Goal: Use online tool/utility: Utilize a website feature to perform a specific function

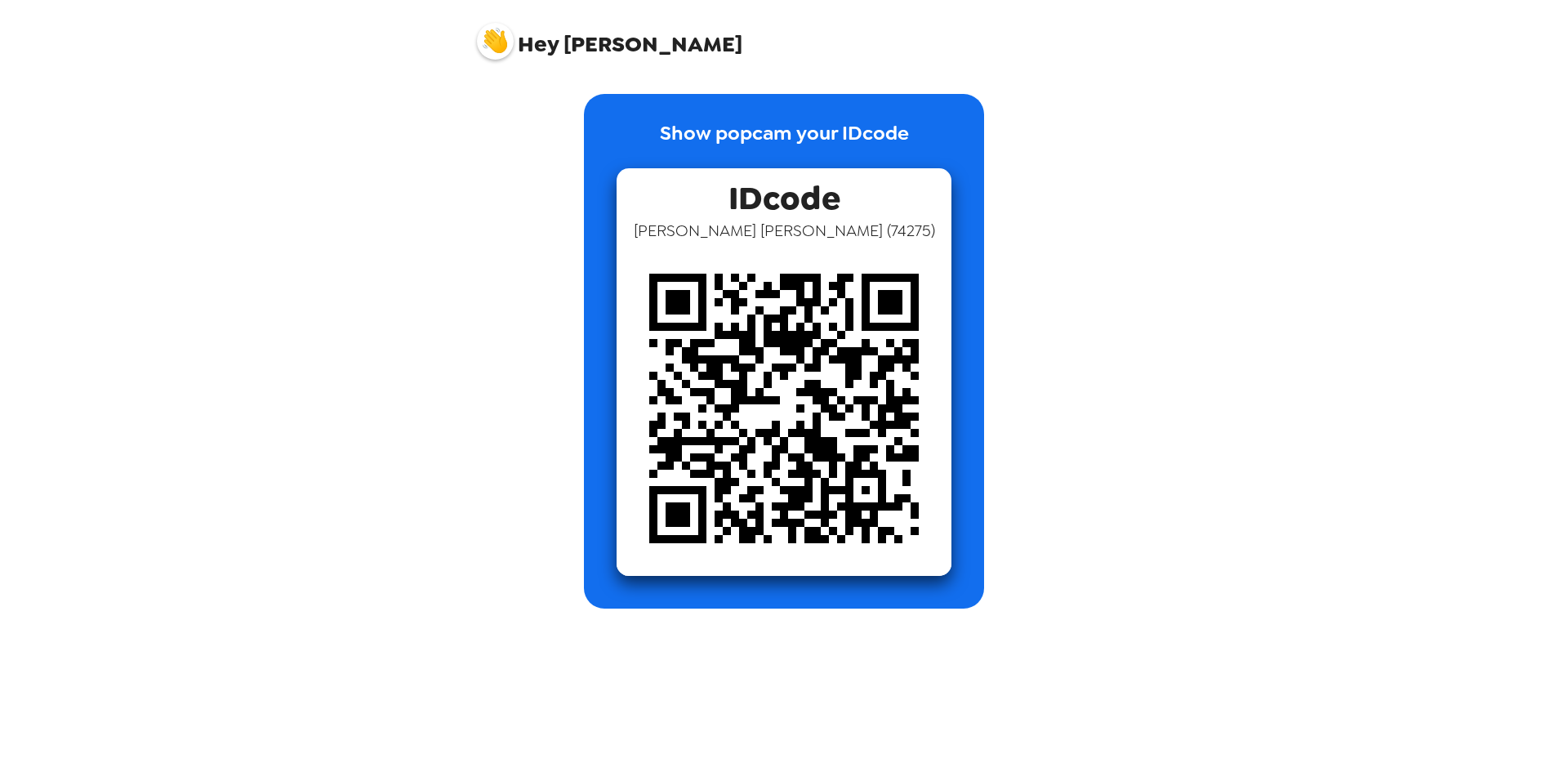
click at [616, 47] on span "Hey Jonathan" at bounding box center [610, 35] width 265 height 41
drag, startPoint x: 623, startPoint y: 44, endPoint x: 580, endPoint y: 46, distance: 43.0
click at [580, 46] on span "Hey Jonathan" at bounding box center [610, 35] width 265 height 41
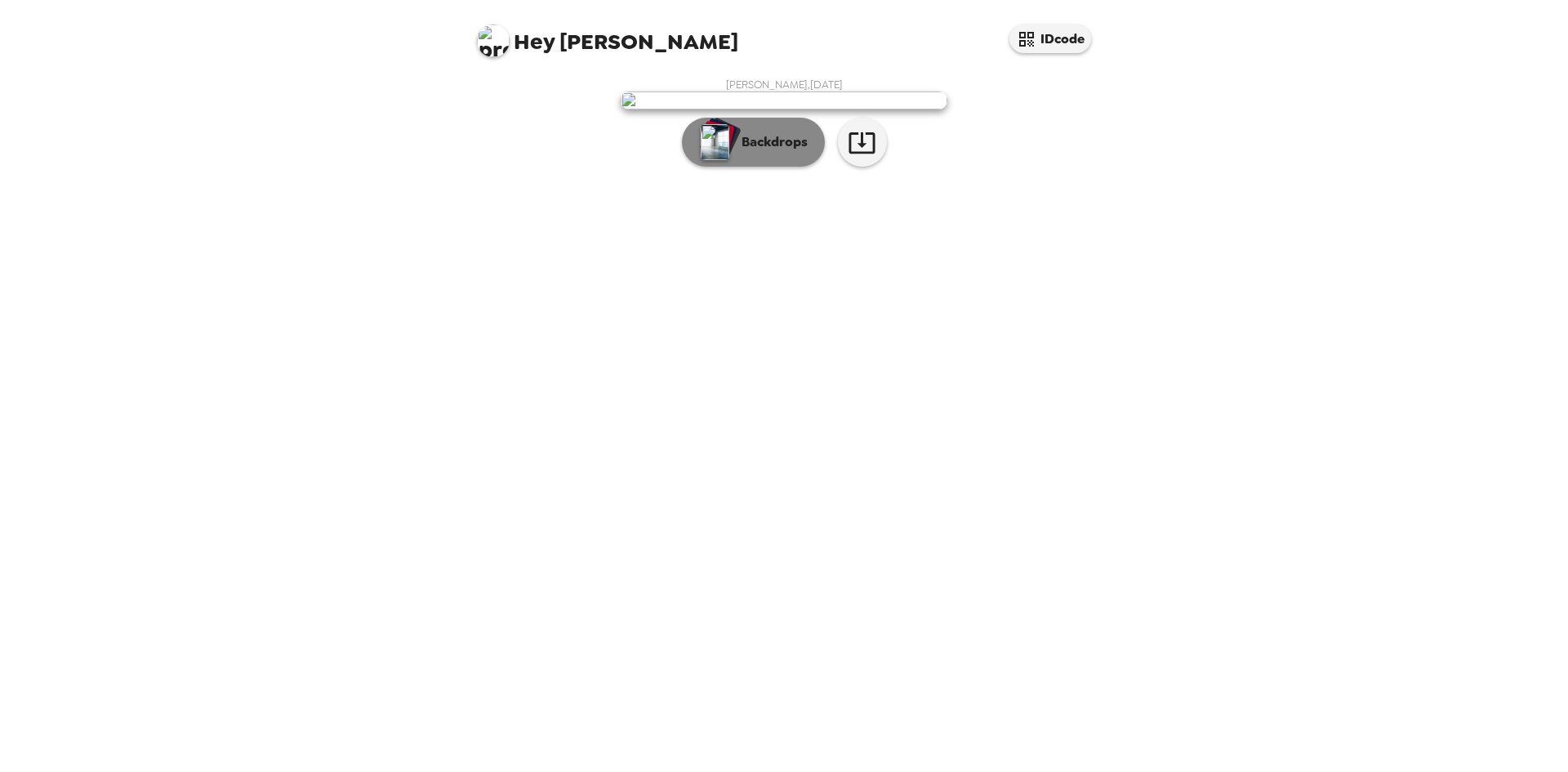
click at [815, 166] on button "Backdrops" at bounding box center [753, 142] width 143 height 49
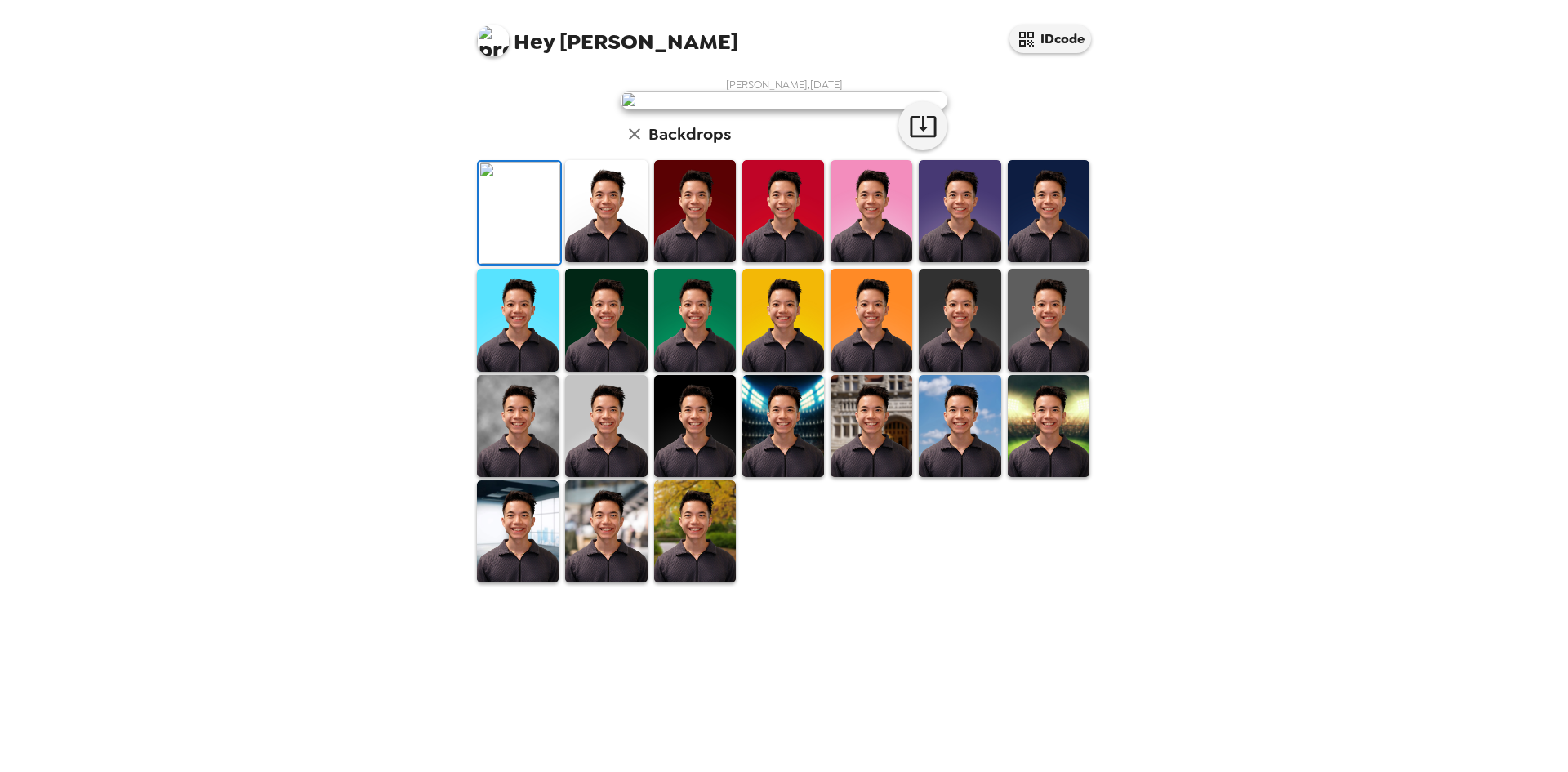
scroll to position [81, 0]
drag, startPoint x: 592, startPoint y: 549, endPoint x: 605, endPoint y: 558, distance: 15.8
click at [592, 262] on img at bounding box center [606, 212] width 81 height 102
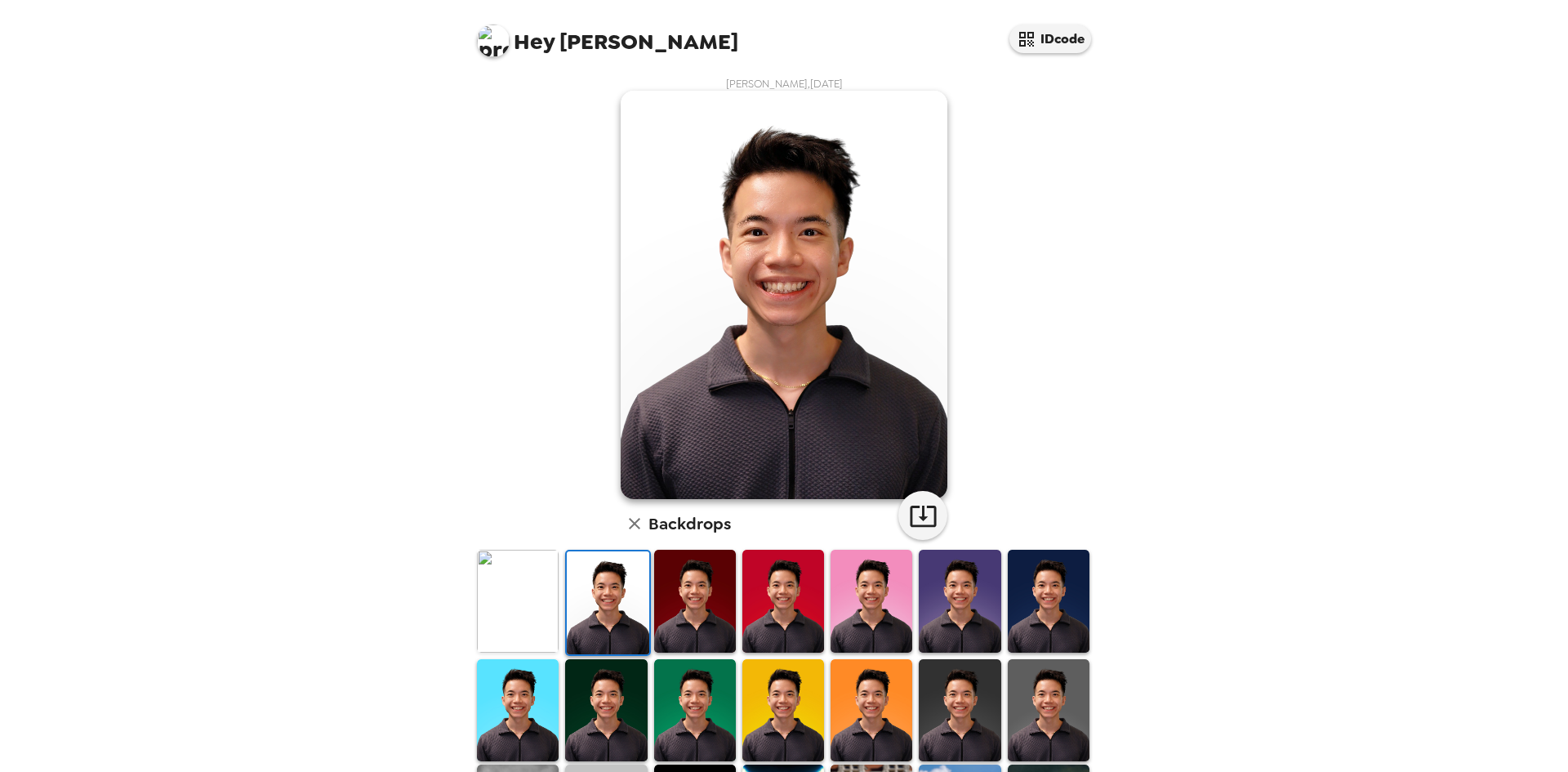
scroll to position [0, 0]
click at [663, 618] on img at bounding box center [695, 601] width 81 height 102
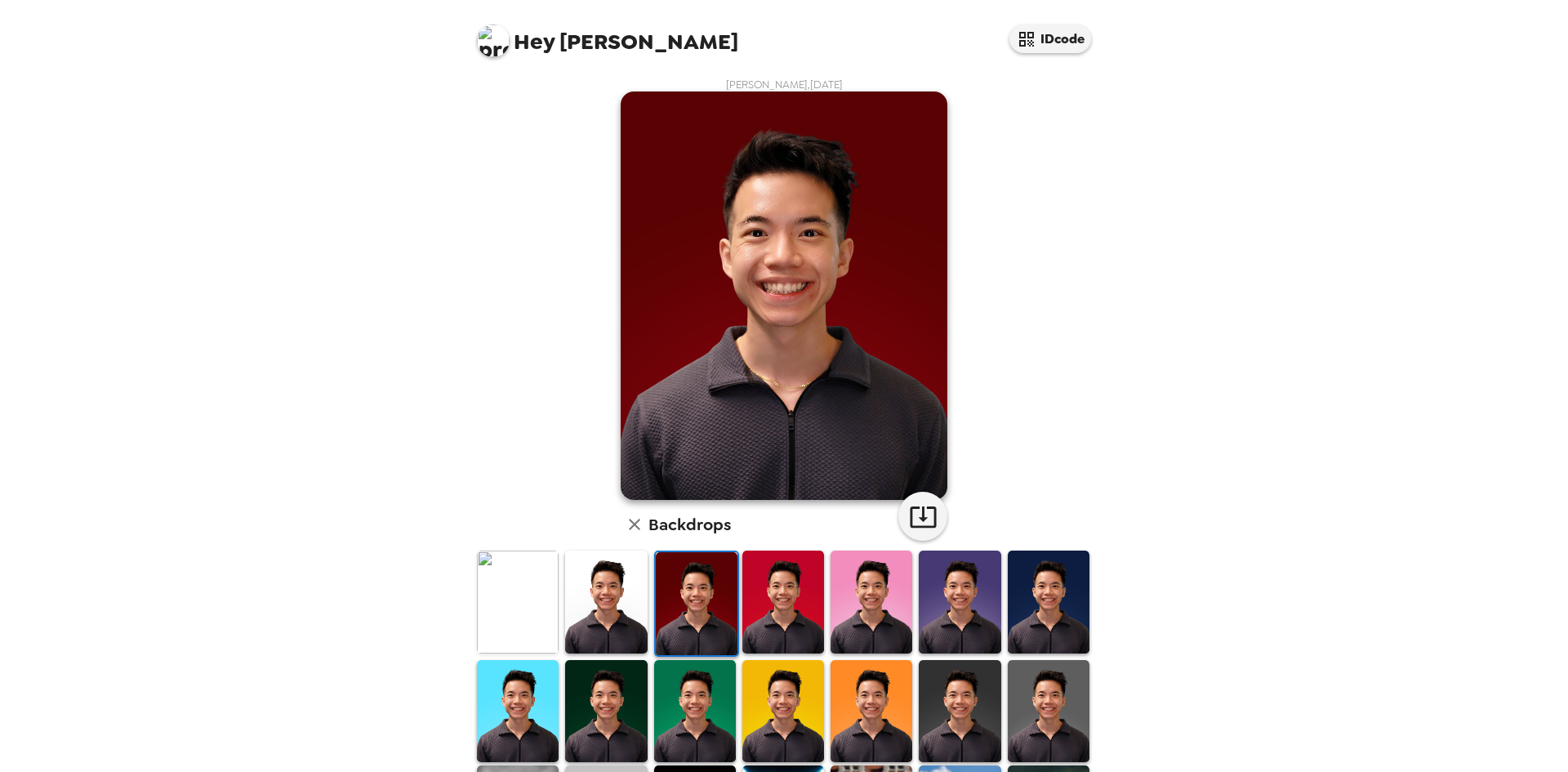
click at [719, 623] on img at bounding box center [696, 603] width 81 height 102
click at [761, 620] on img at bounding box center [783, 601] width 81 height 102
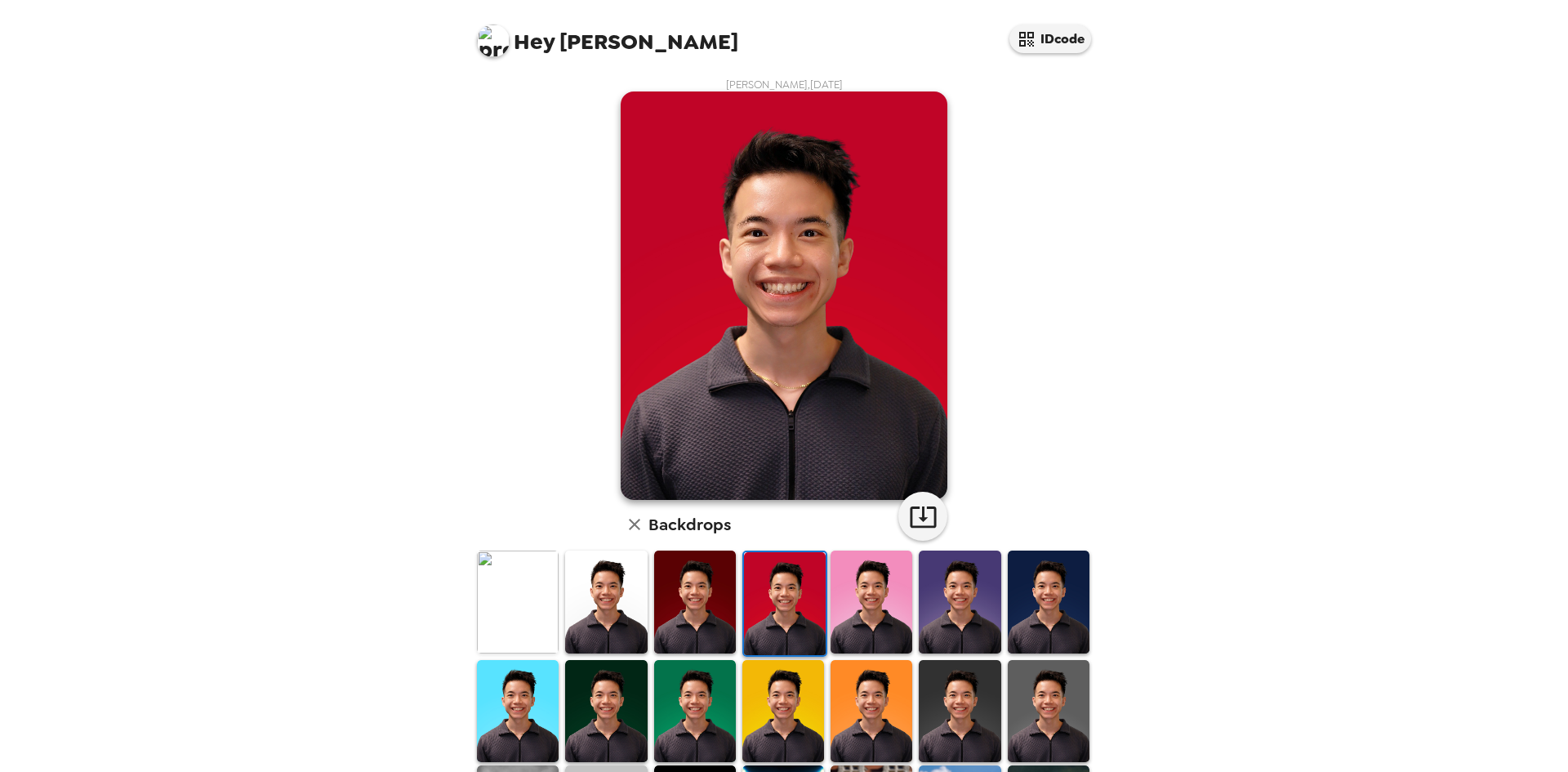
click at [836, 614] on img at bounding box center [871, 601] width 81 height 102
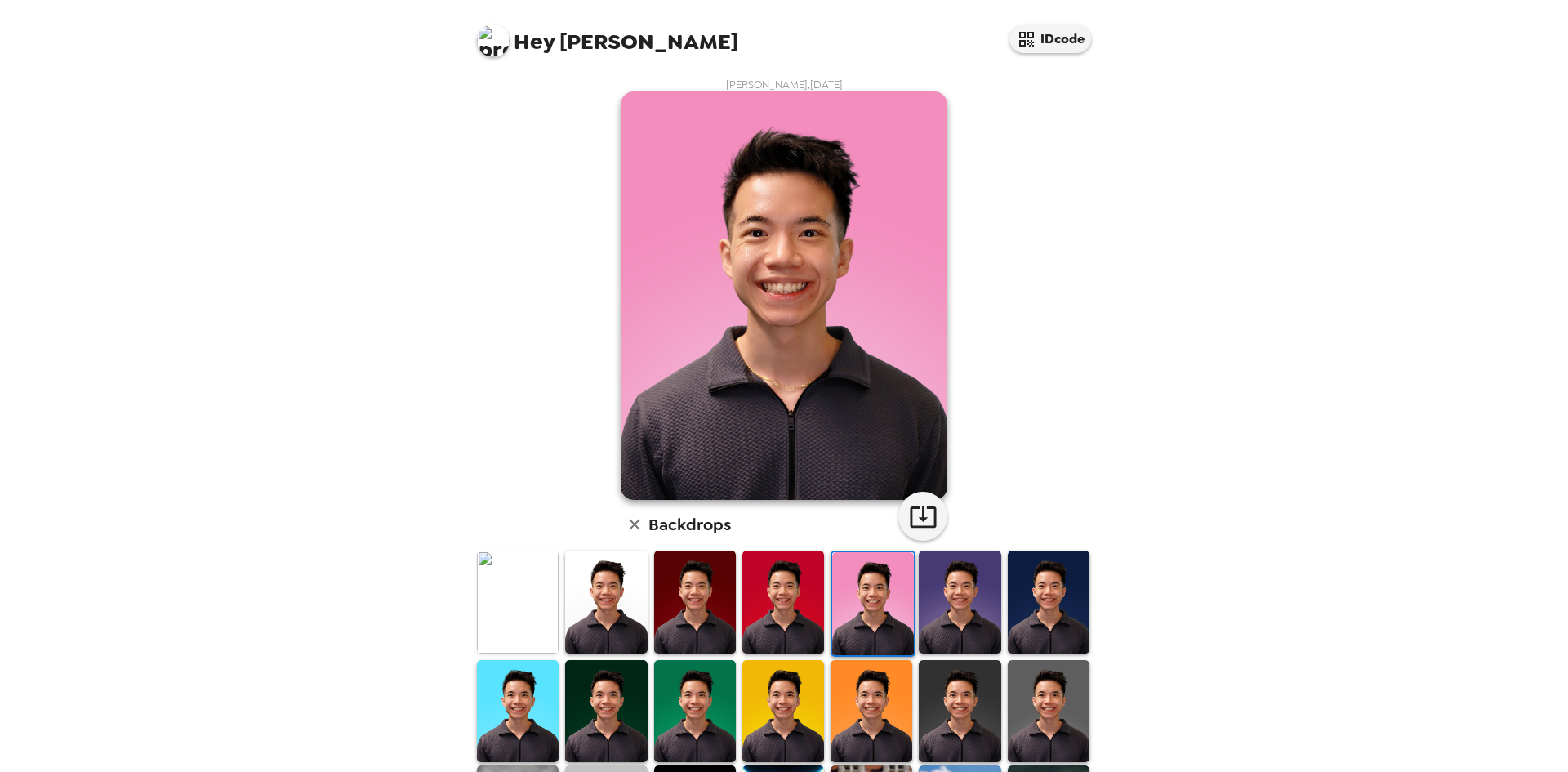
click at [919, 597] on img at bounding box center [959, 601] width 81 height 102
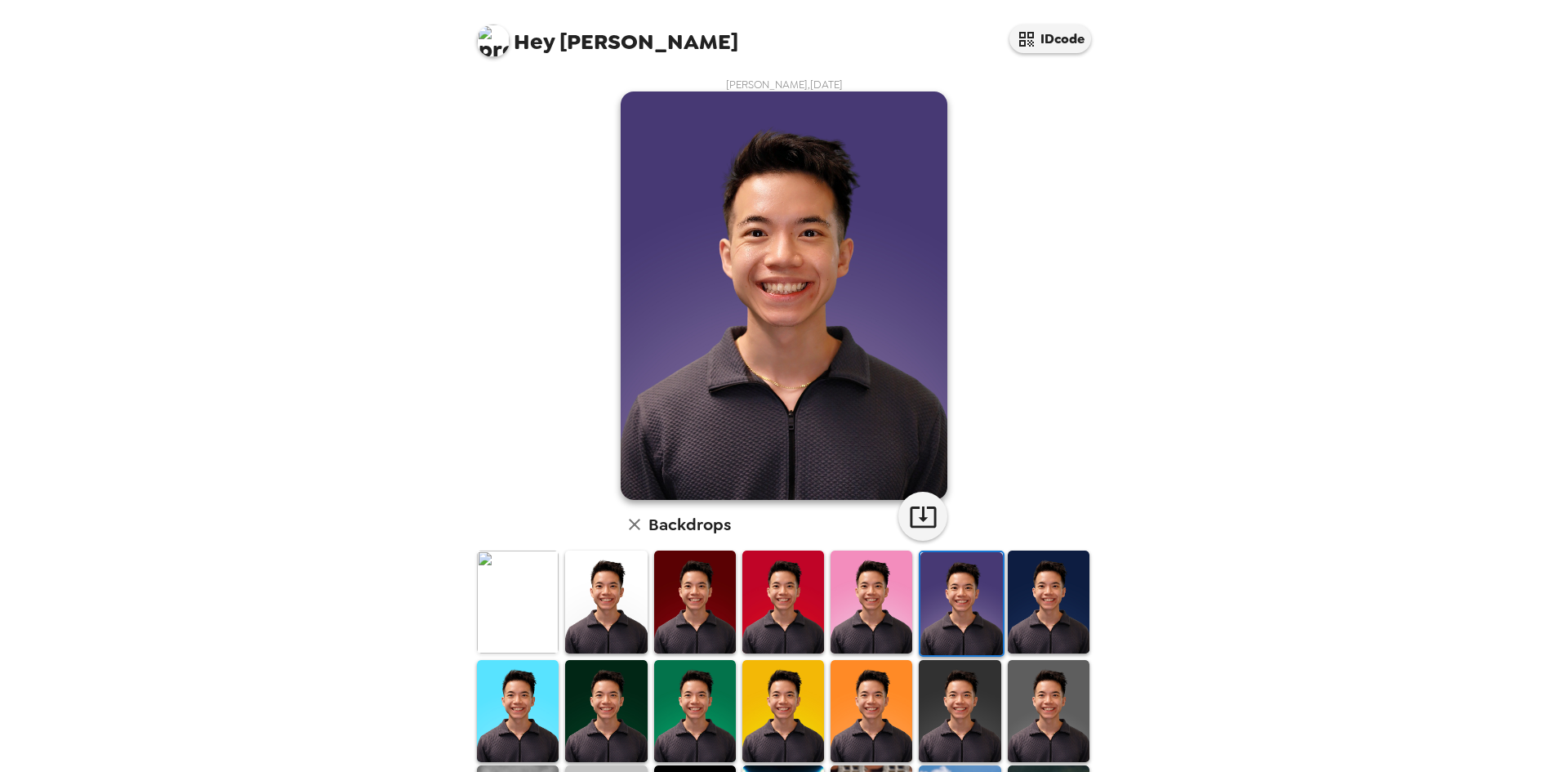
click at [984, 587] on img at bounding box center [961, 603] width 81 height 102
click at [1051, 589] on img at bounding box center [1048, 601] width 81 height 102
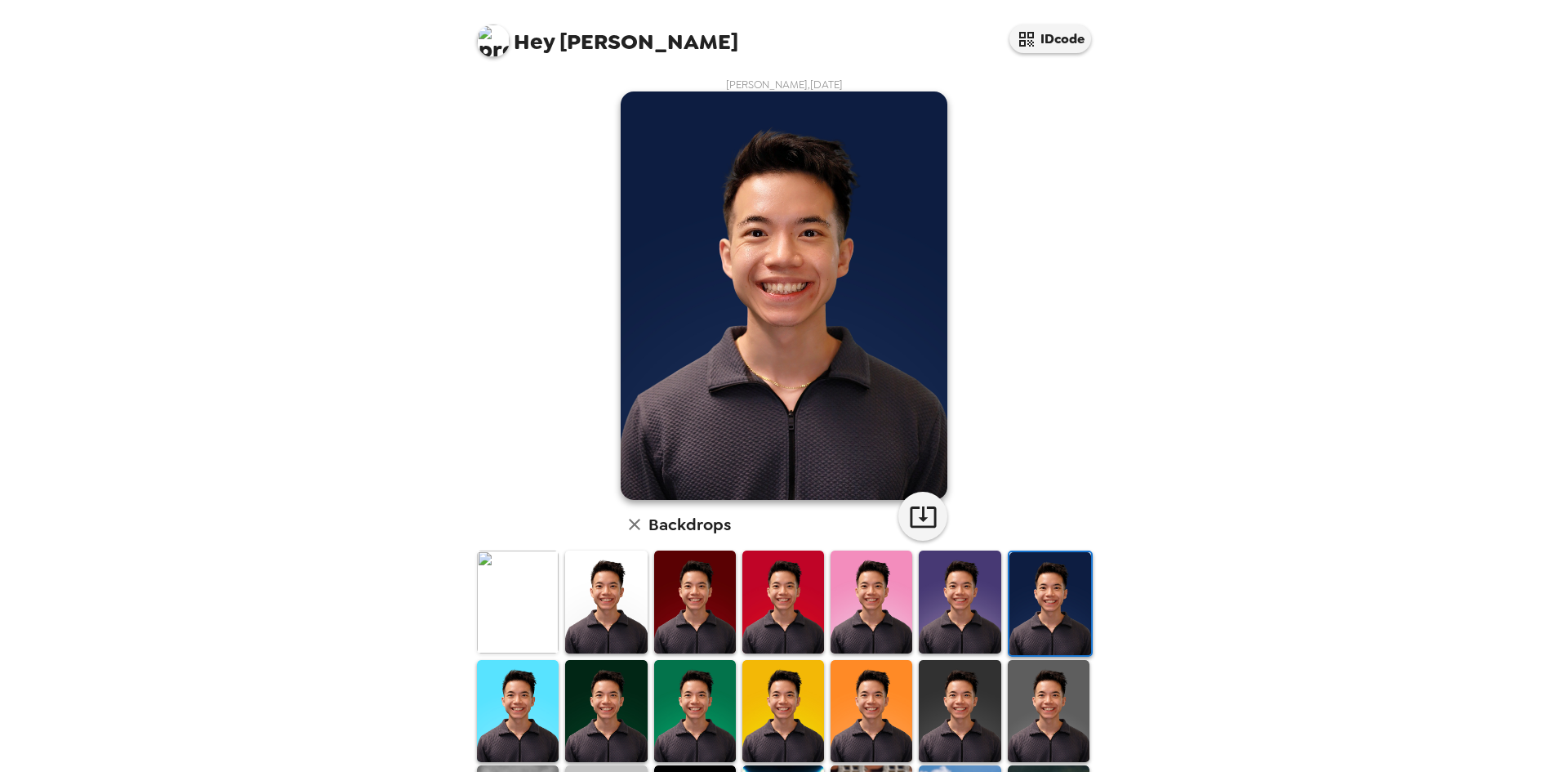
click at [538, 709] on img at bounding box center [517, 712] width 81 height 102
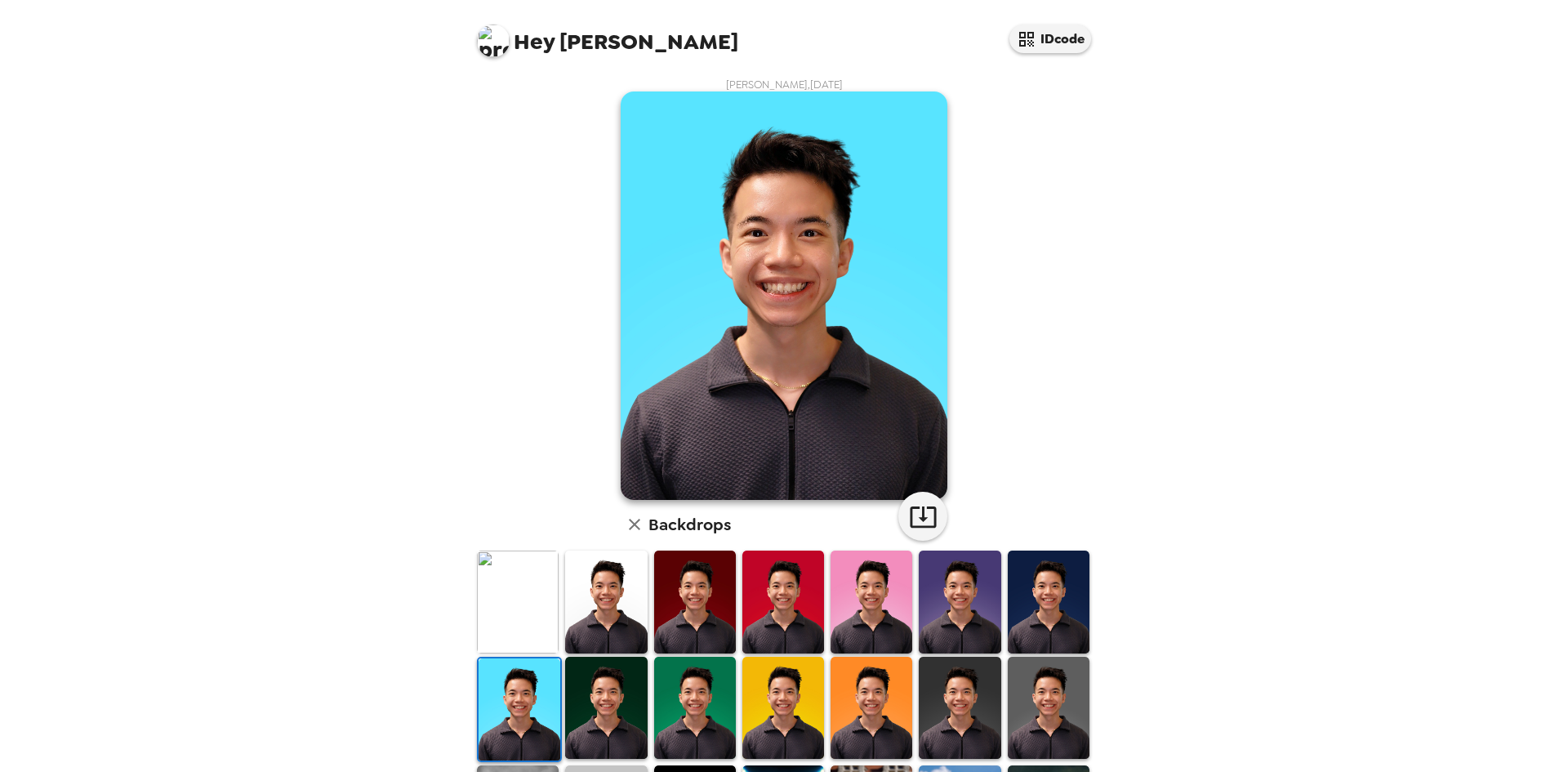
click at [597, 707] on img at bounding box center [606, 708] width 81 height 102
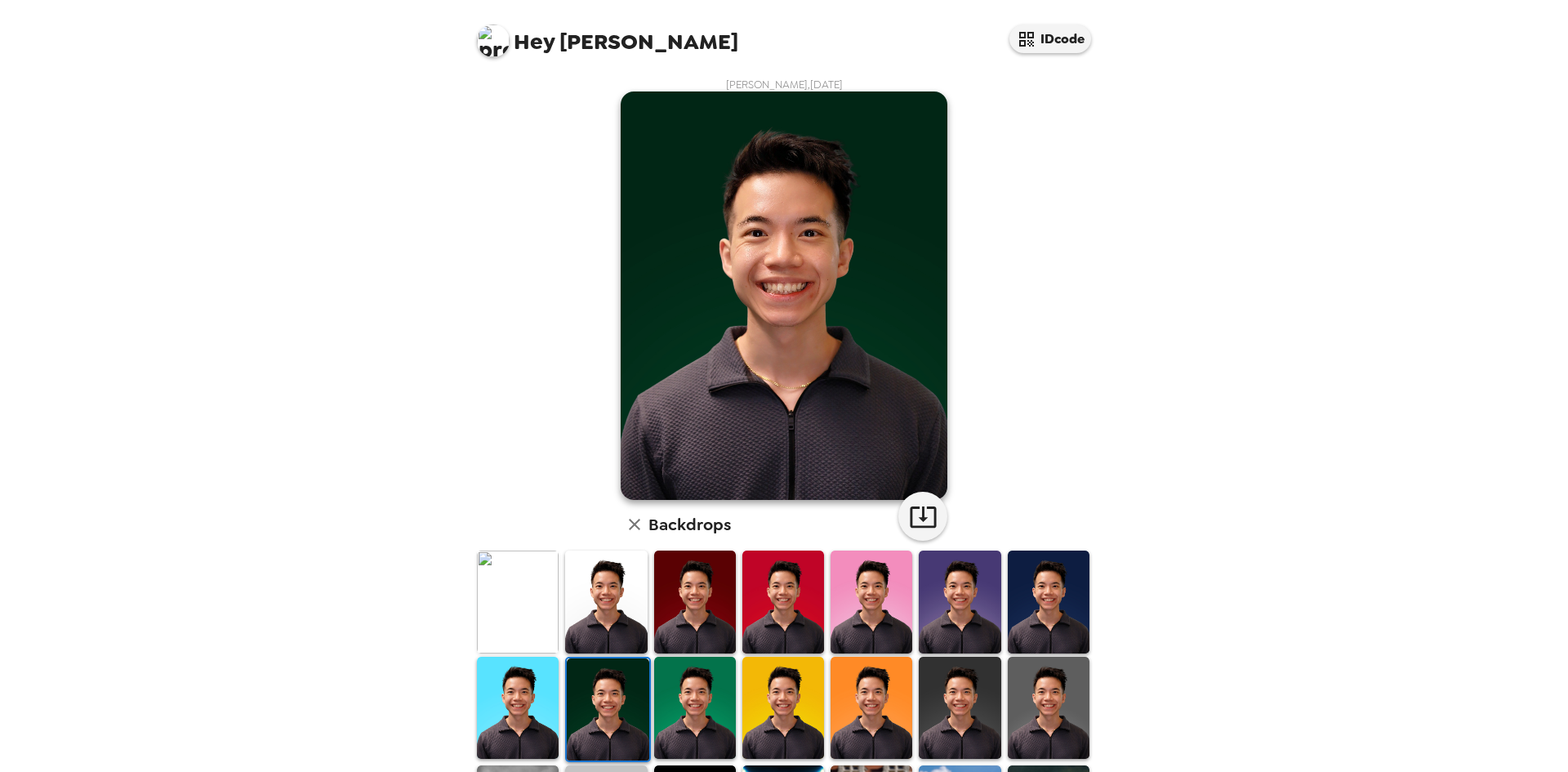
click at [690, 700] on img at bounding box center [695, 708] width 81 height 102
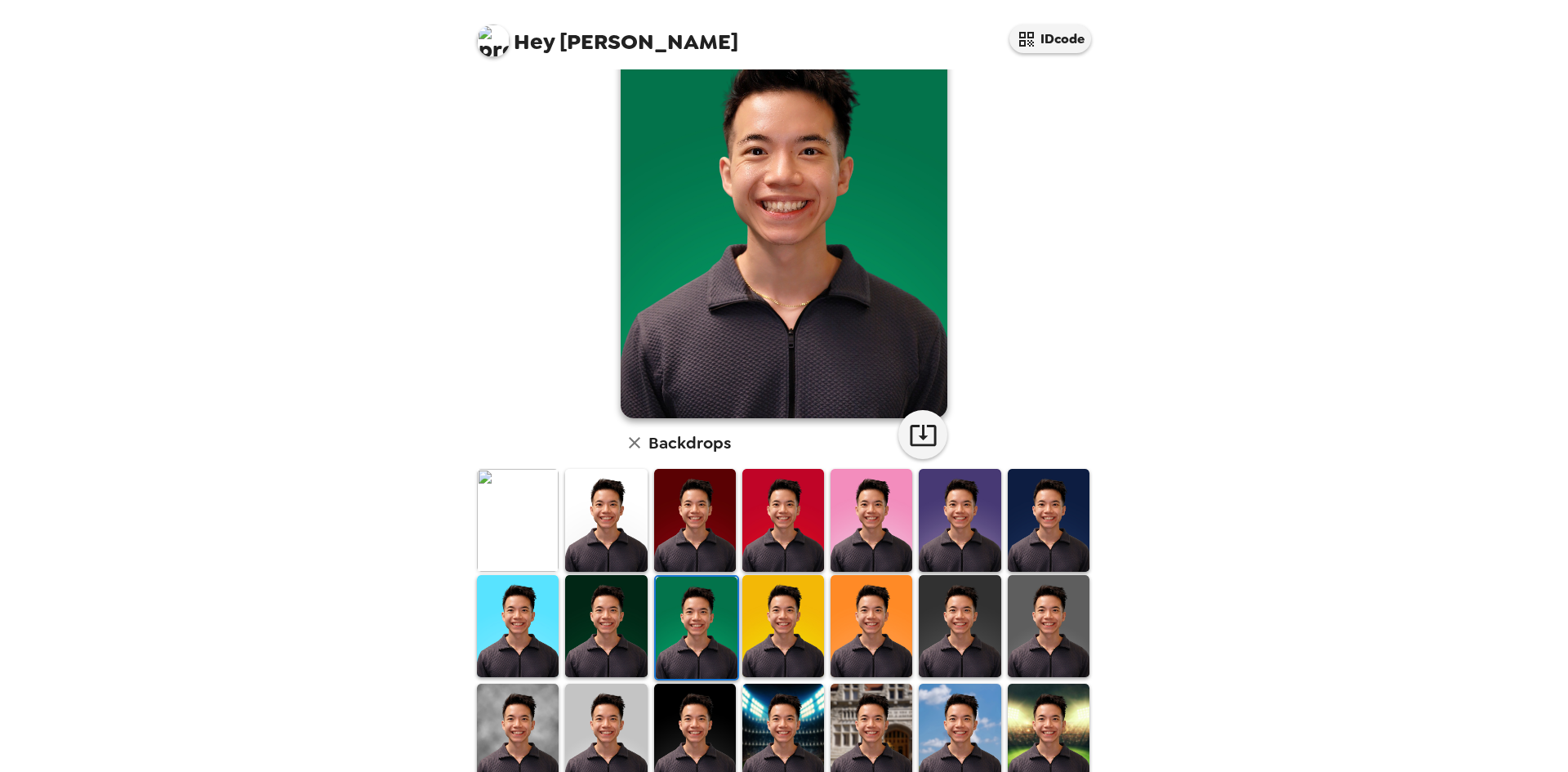
click at [789, 597] on img at bounding box center [783, 626] width 81 height 102
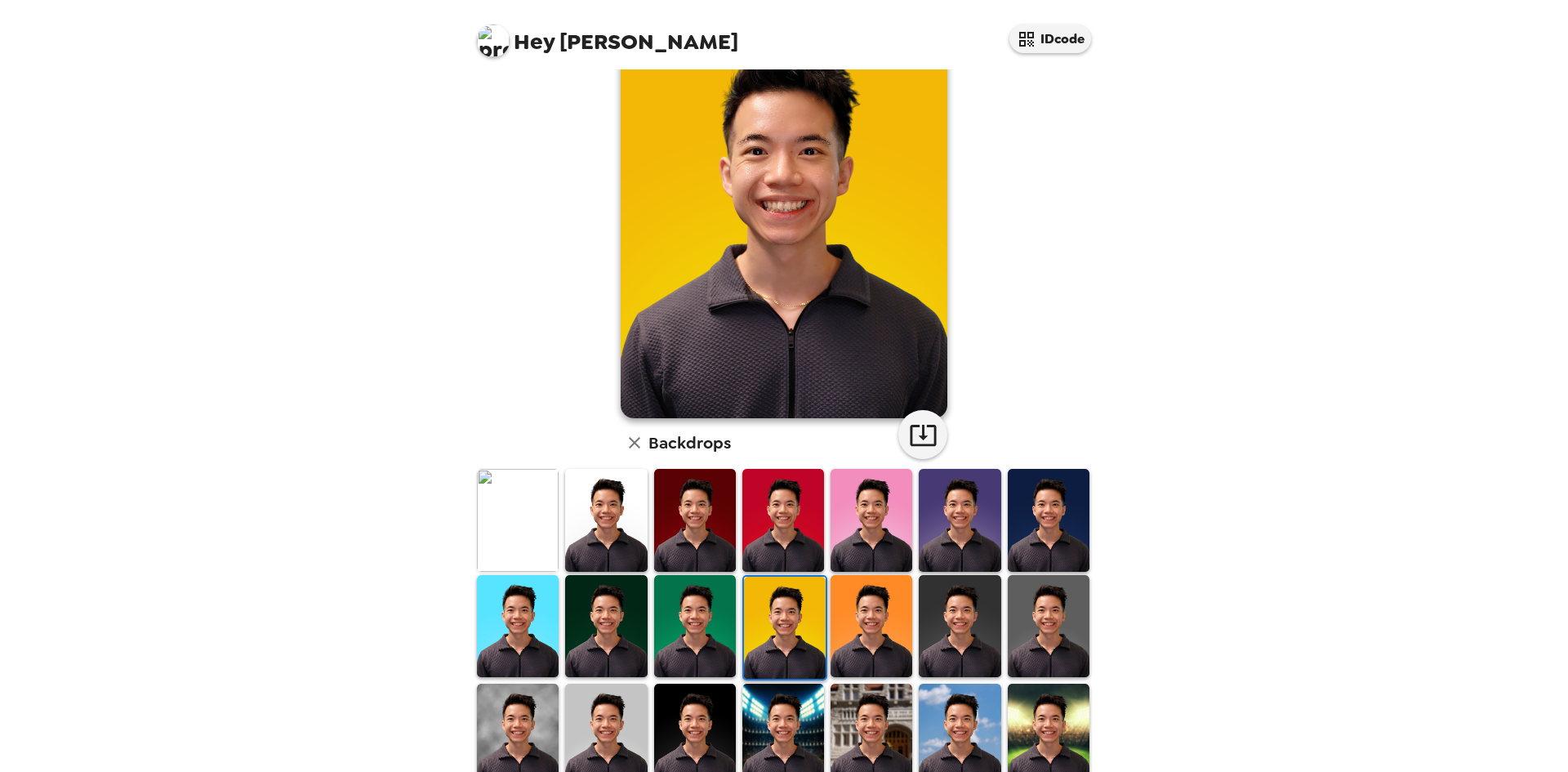
click at [871, 599] on img at bounding box center [871, 626] width 81 height 102
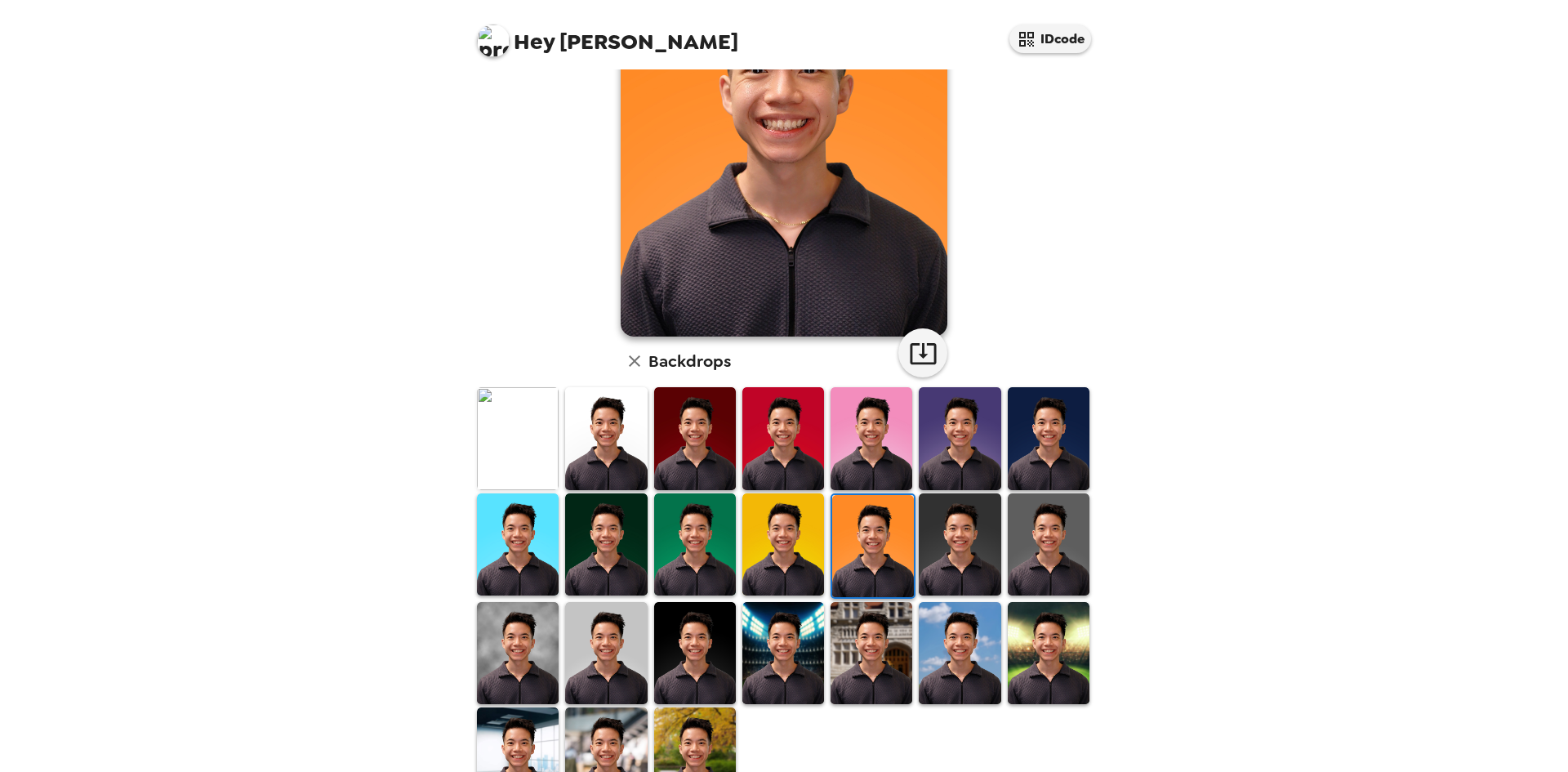
click at [525, 444] on img at bounding box center [517, 439] width 81 height 102
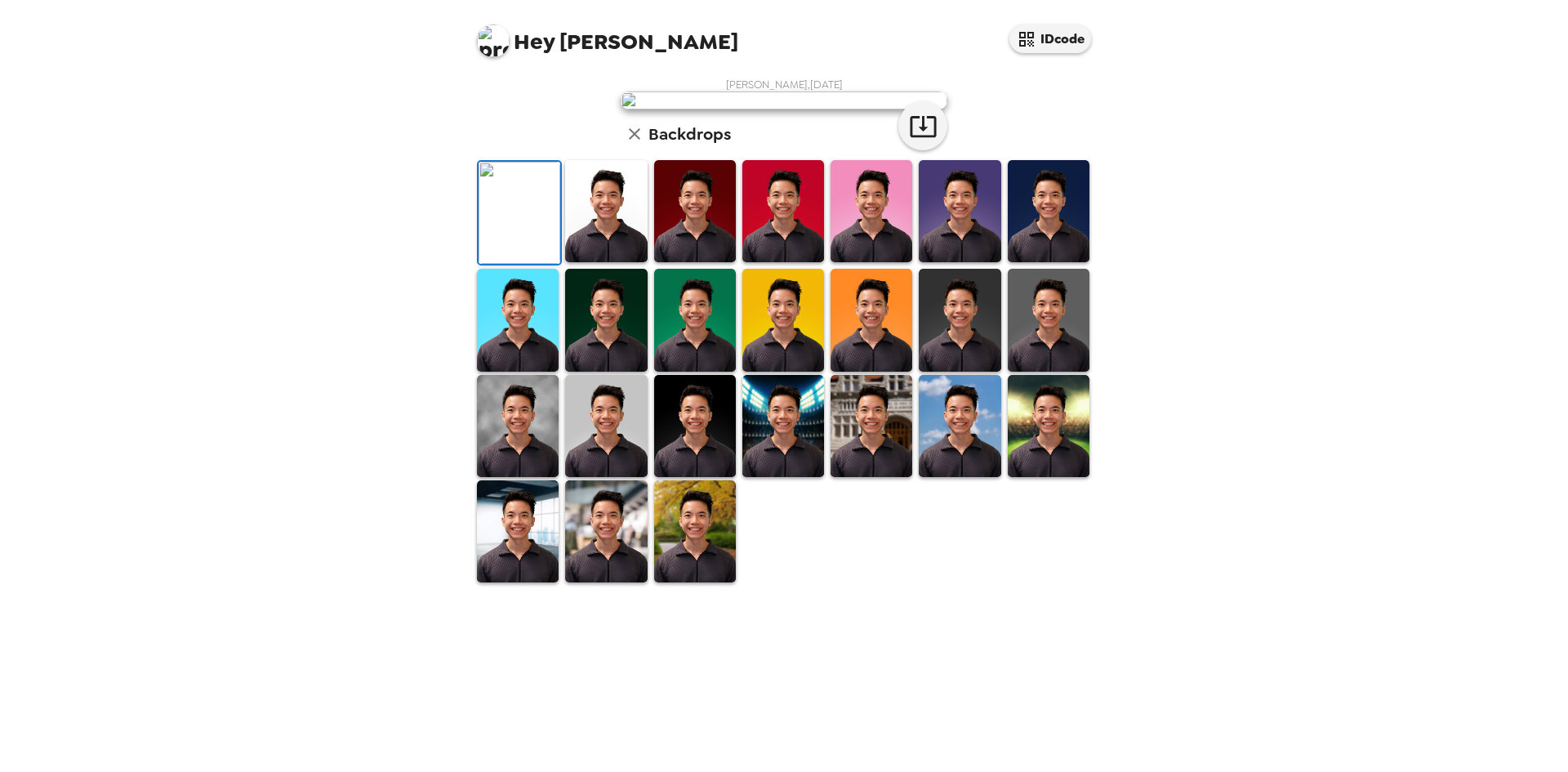
scroll to position [219, 0]
click at [533, 477] on img at bounding box center [517, 426] width 81 height 102
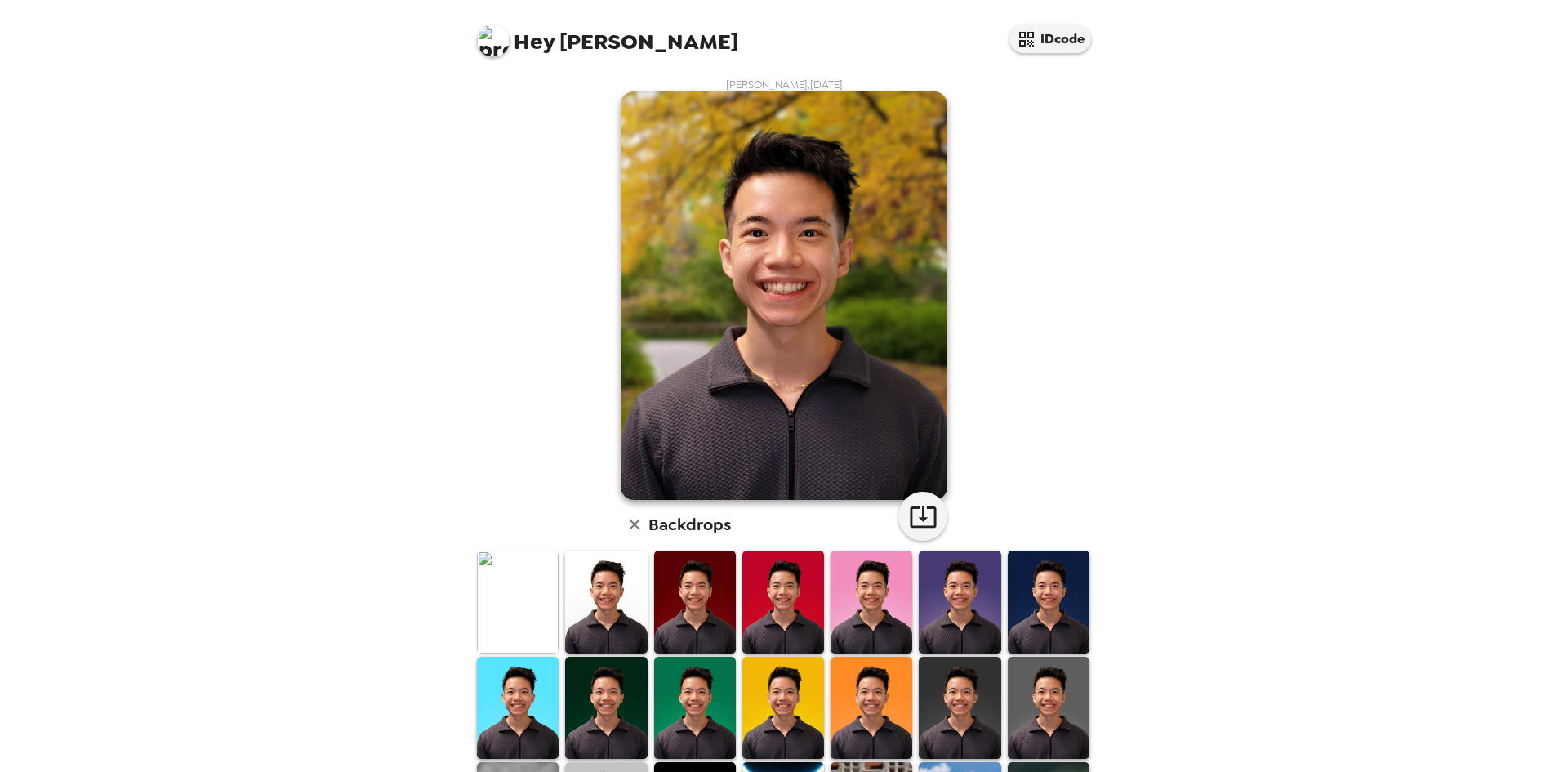
scroll to position [219, 0]
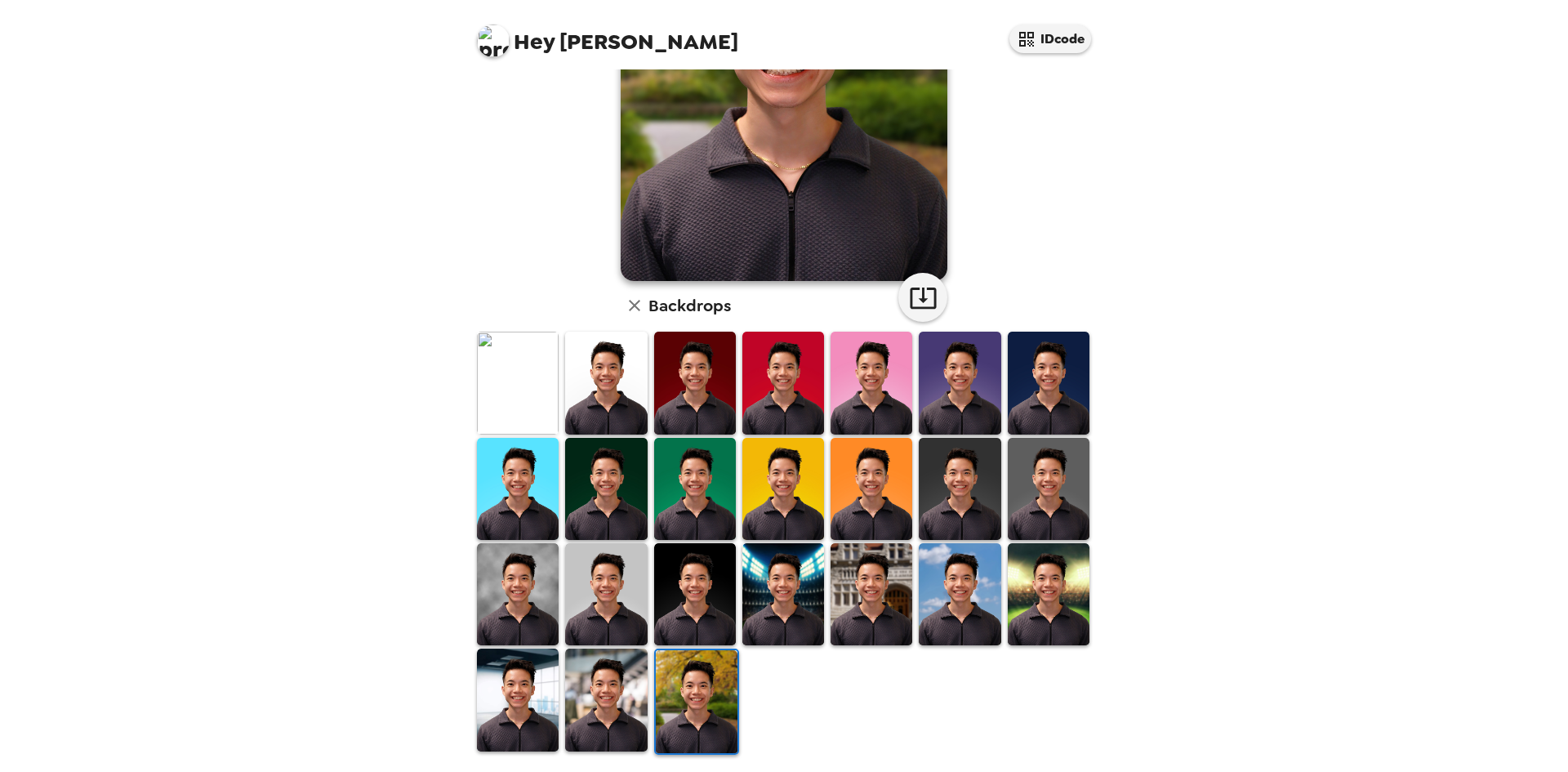
click at [799, 679] on div at bounding box center [787, 543] width 627 height 426
click at [607, 670] on img at bounding box center [606, 700] width 81 height 102
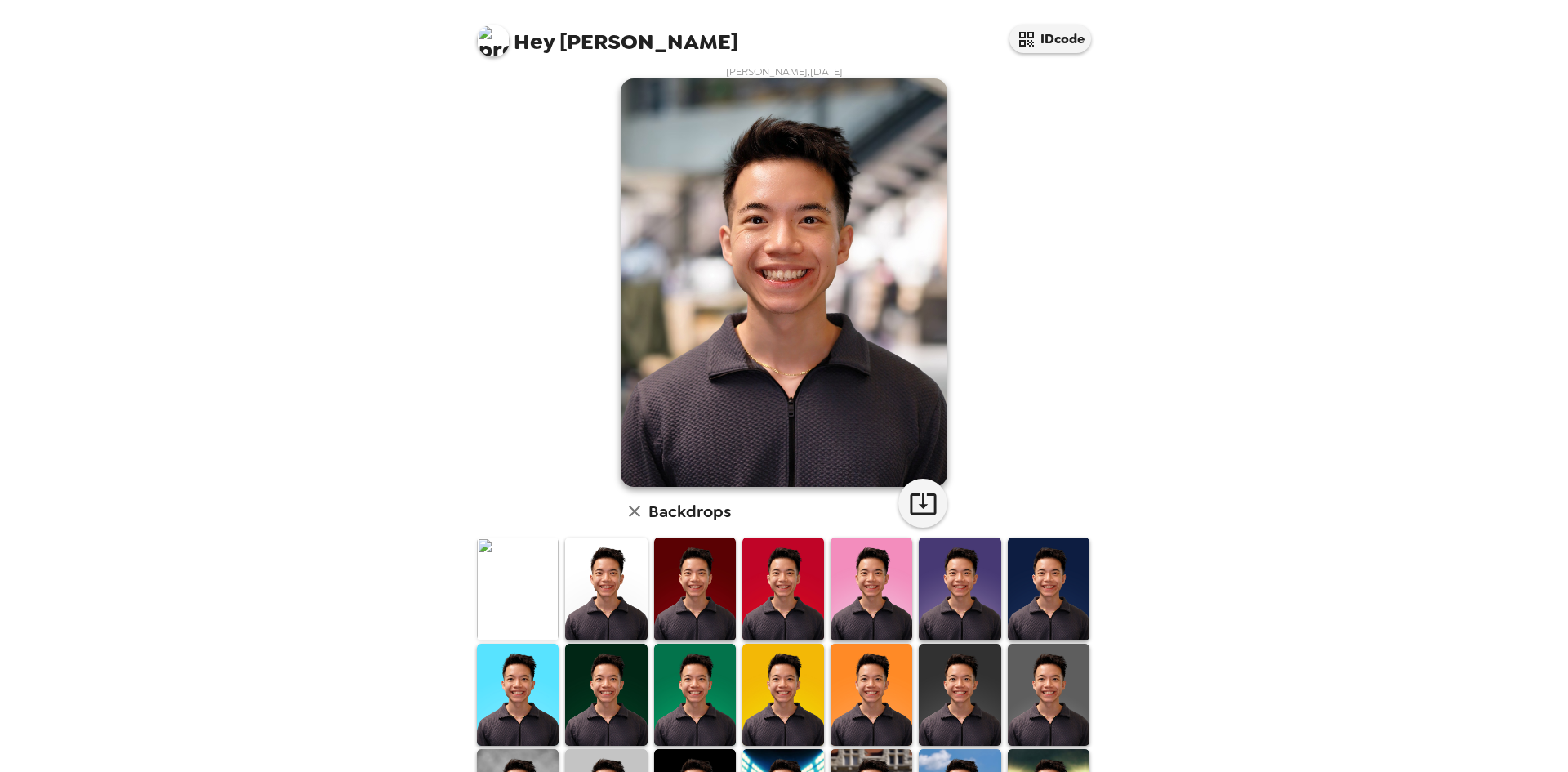
scroll to position [0, 0]
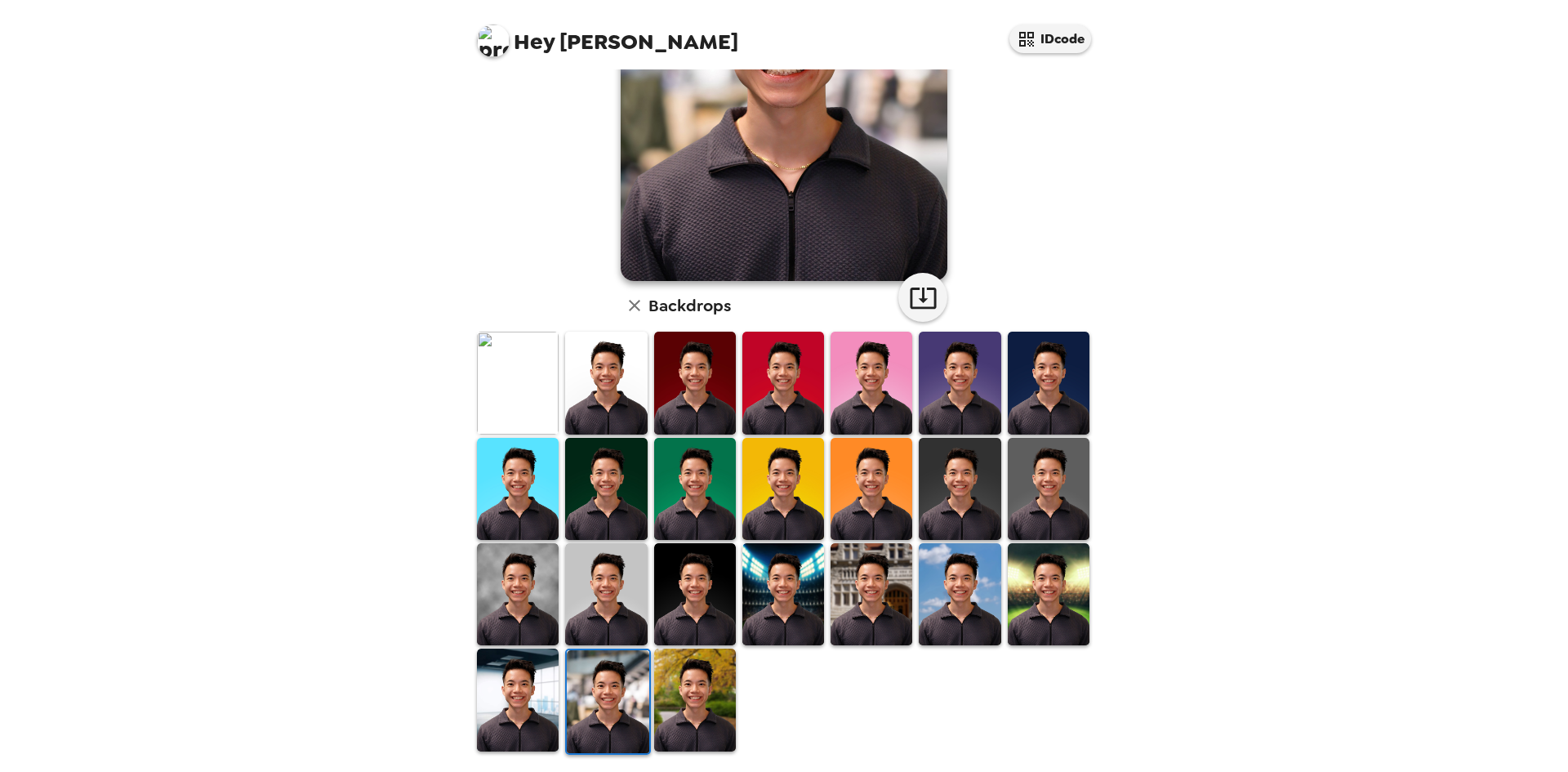
click at [522, 678] on img at bounding box center [517, 700] width 81 height 102
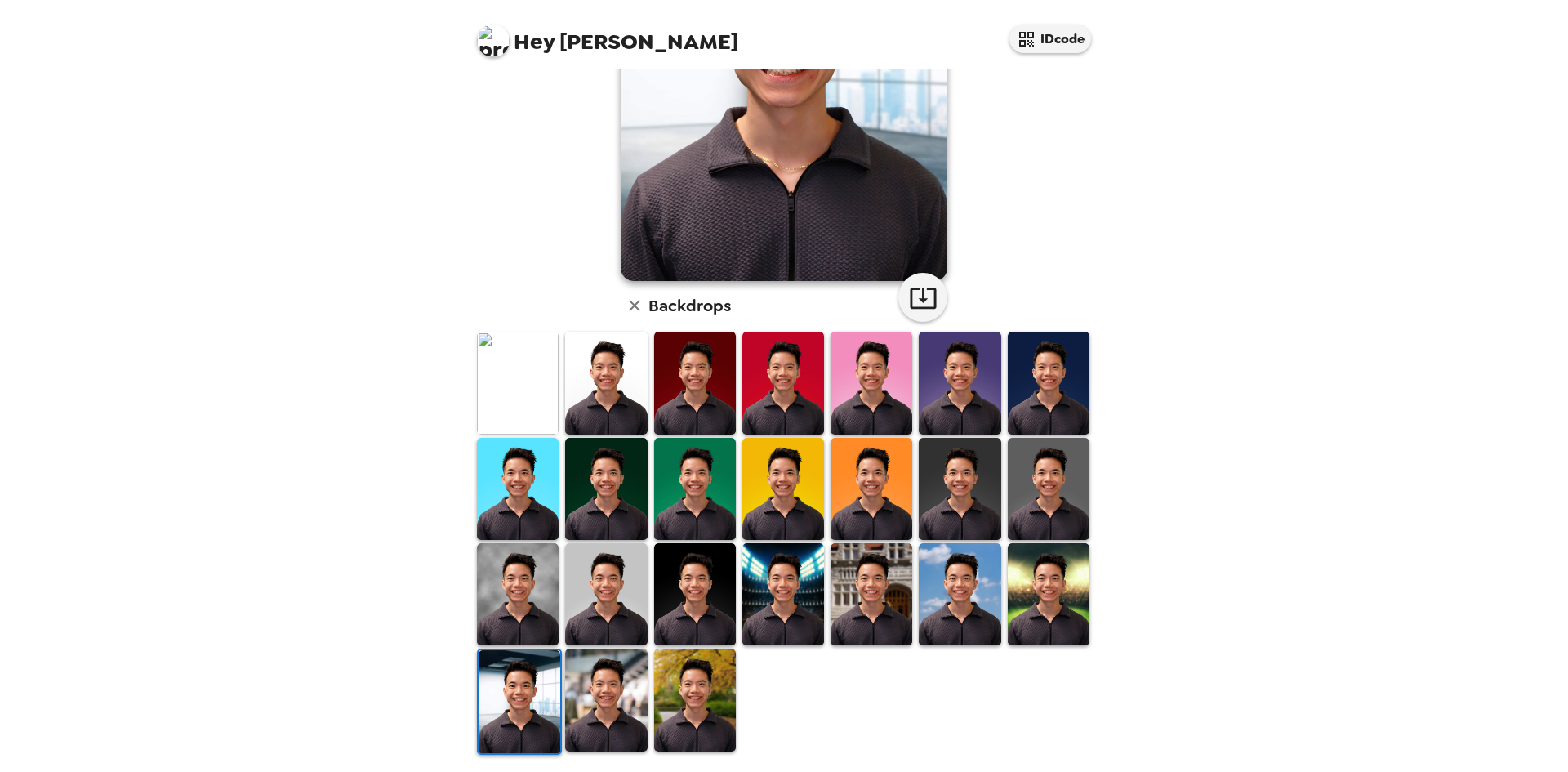
click at [968, 591] on img at bounding box center [959, 595] width 81 height 102
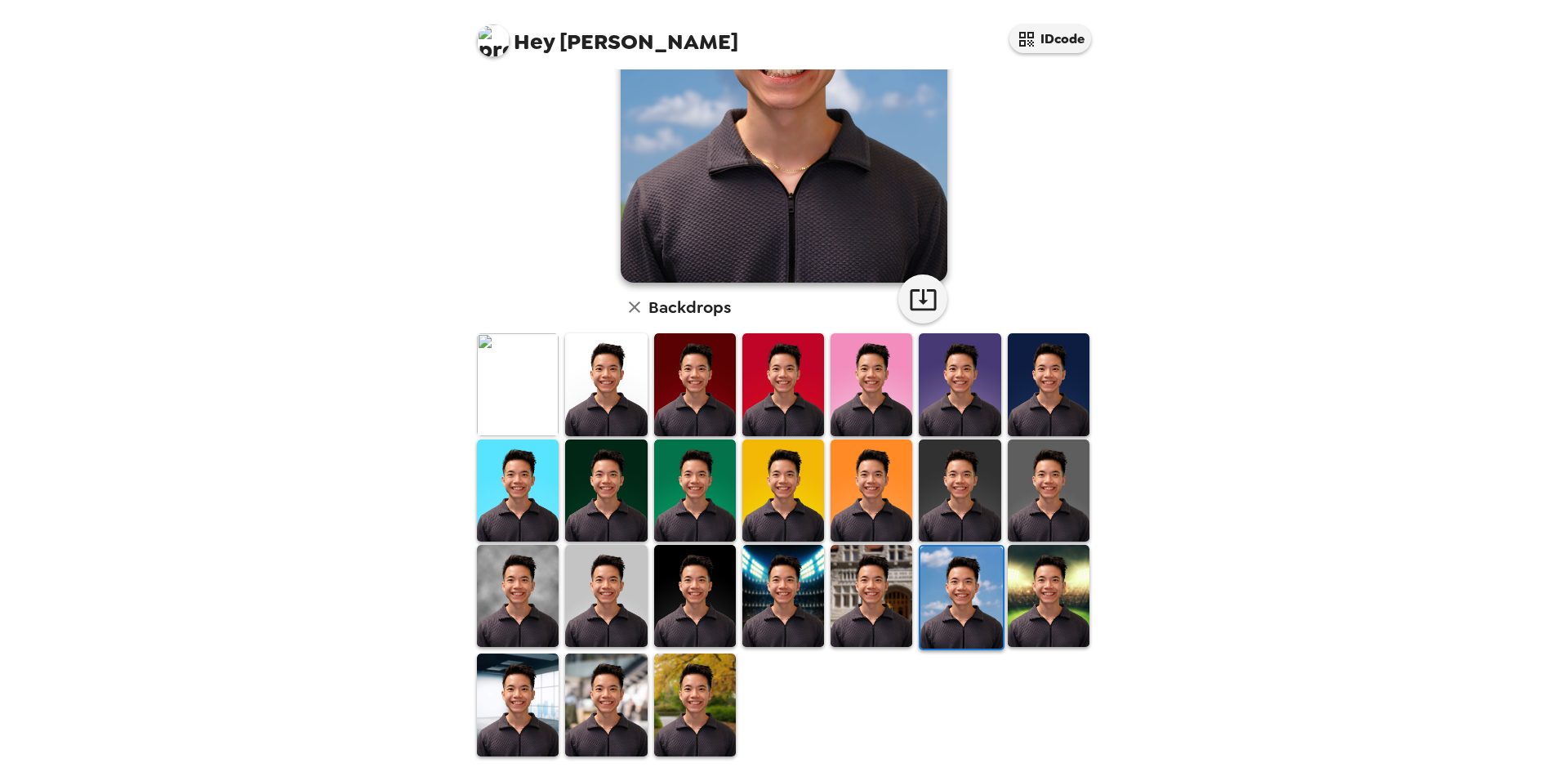
click at [889, 588] on img at bounding box center [871, 596] width 81 height 102
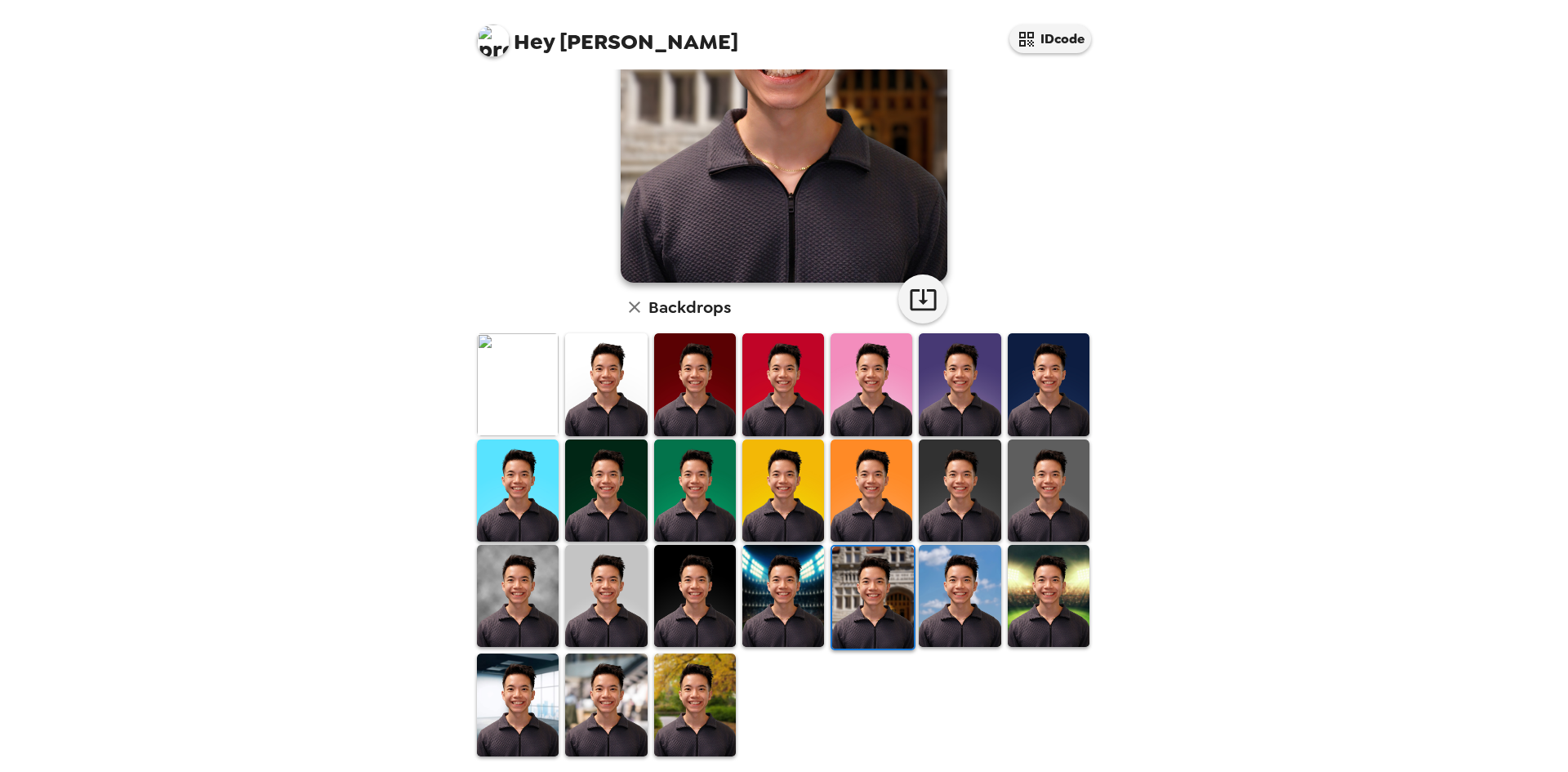
click at [786, 596] on img at bounding box center [783, 596] width 81 height 102
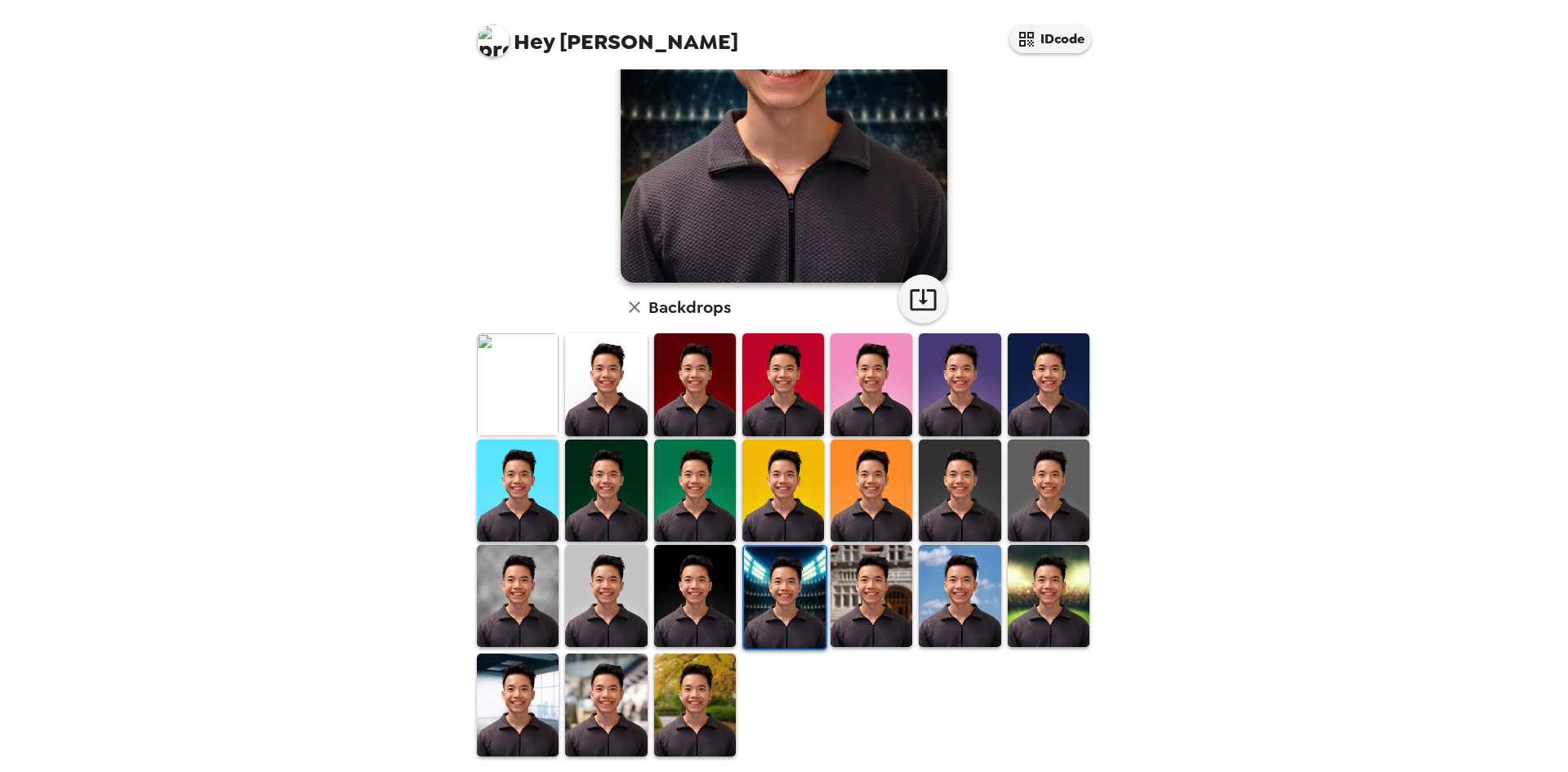
click at [683, 601] on img at bounding box center [695, 596] width 81 height 102
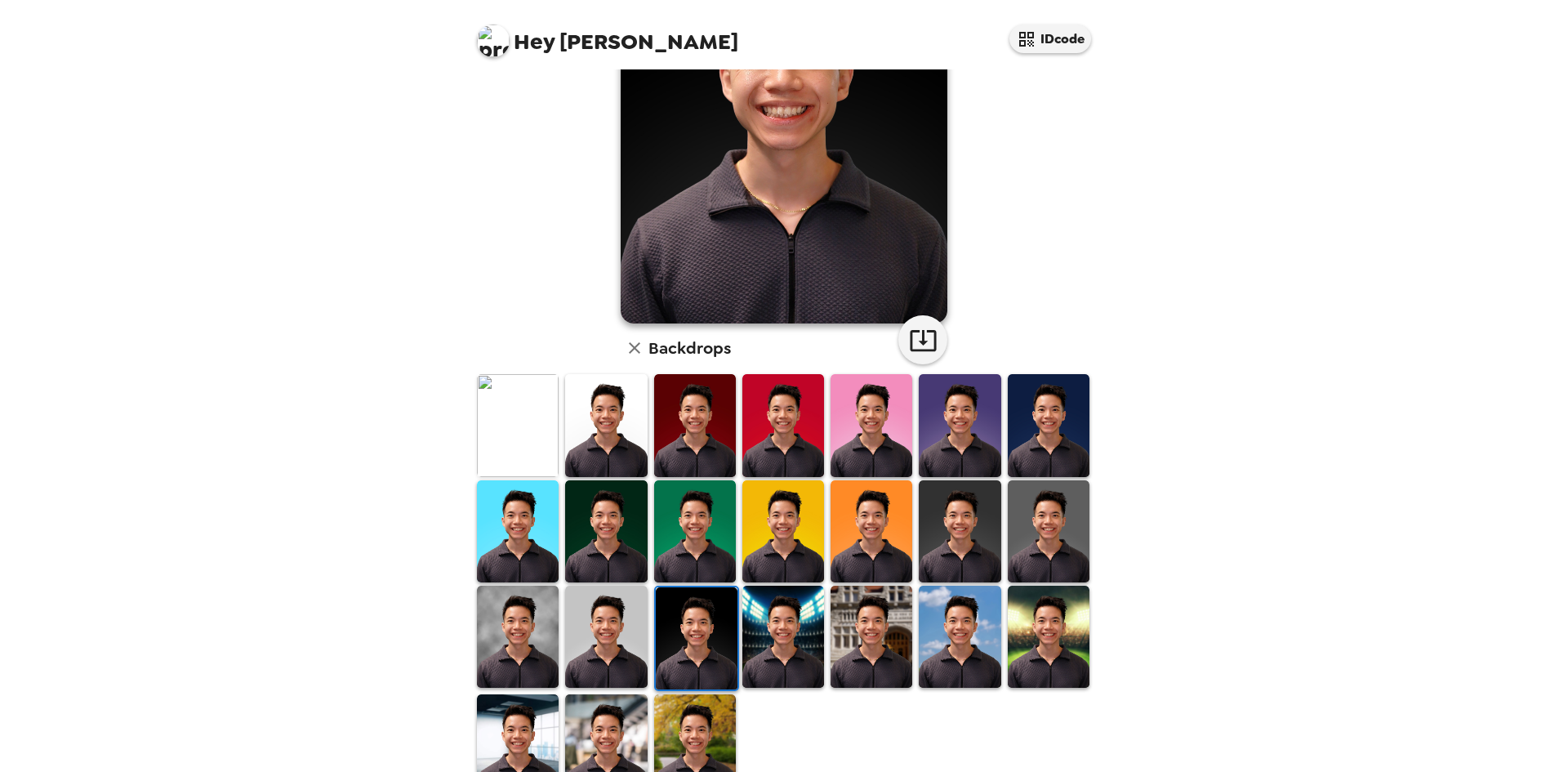
scroll to position [135, 0]
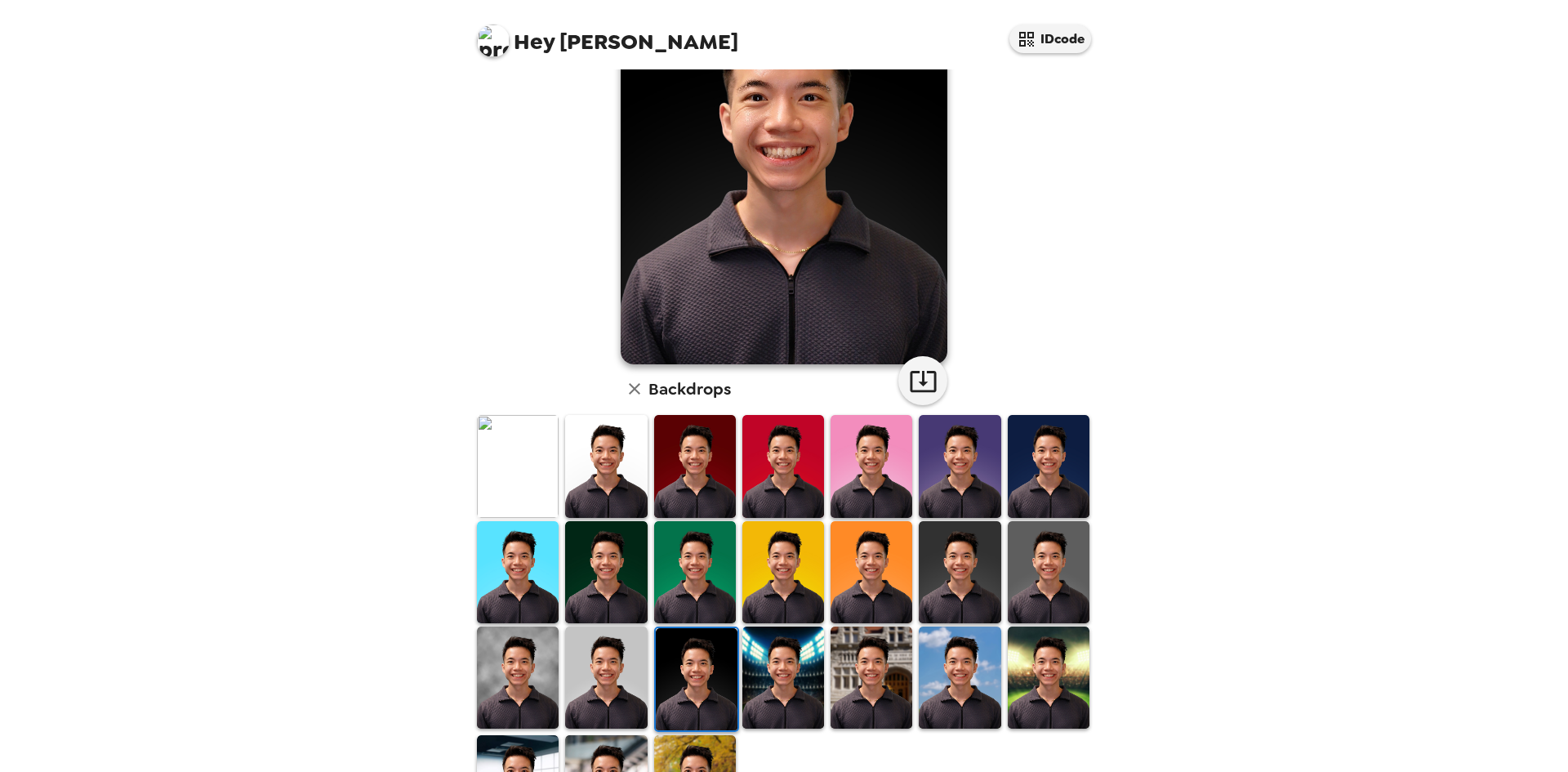
click at [608, 656] on img at bounding box center [606, 678] width 81 height 102
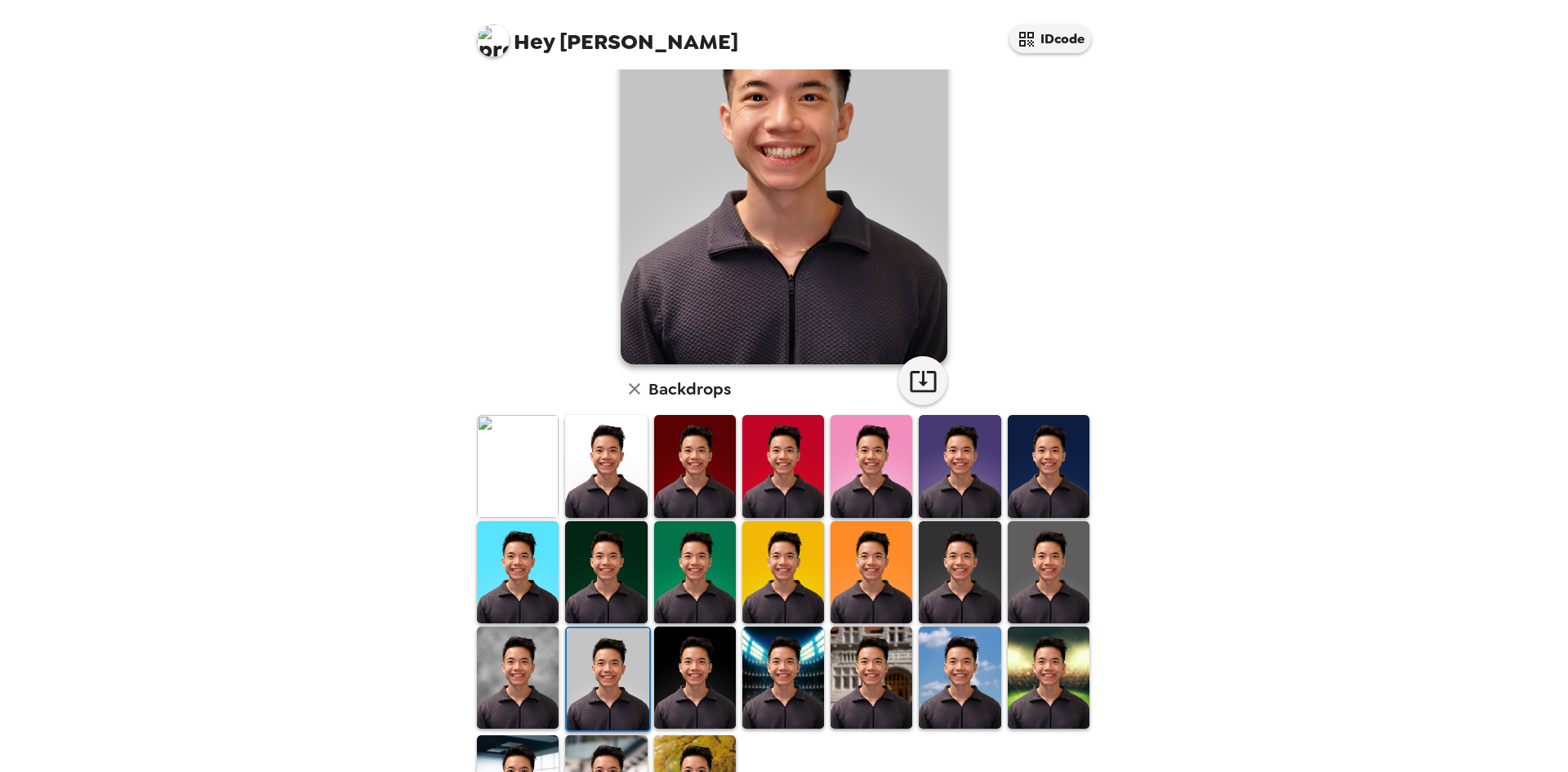
click at [511, 662] on img at bounding box center [517, 678] width 81 height 102
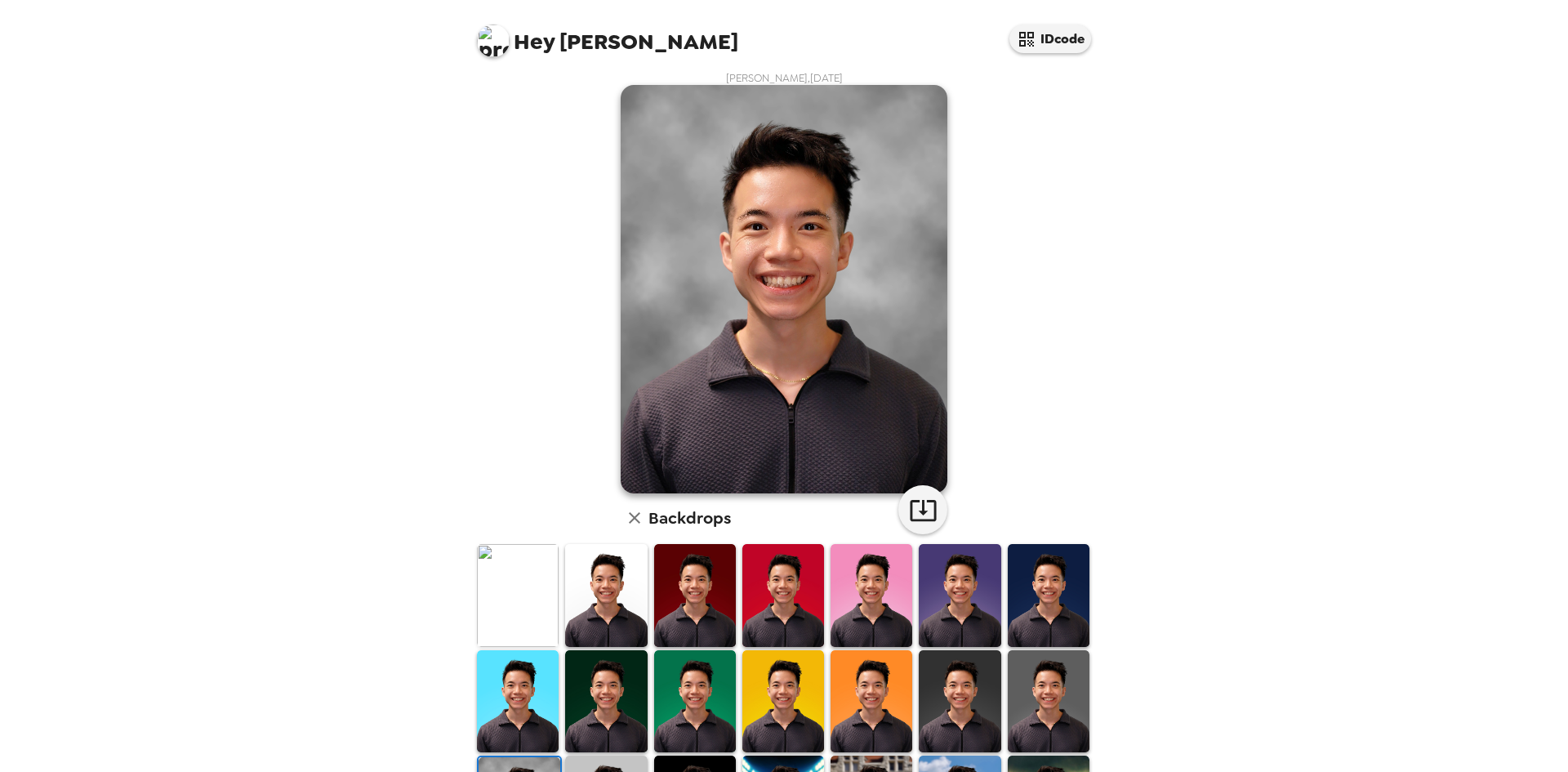
scroll to position [0, 0]
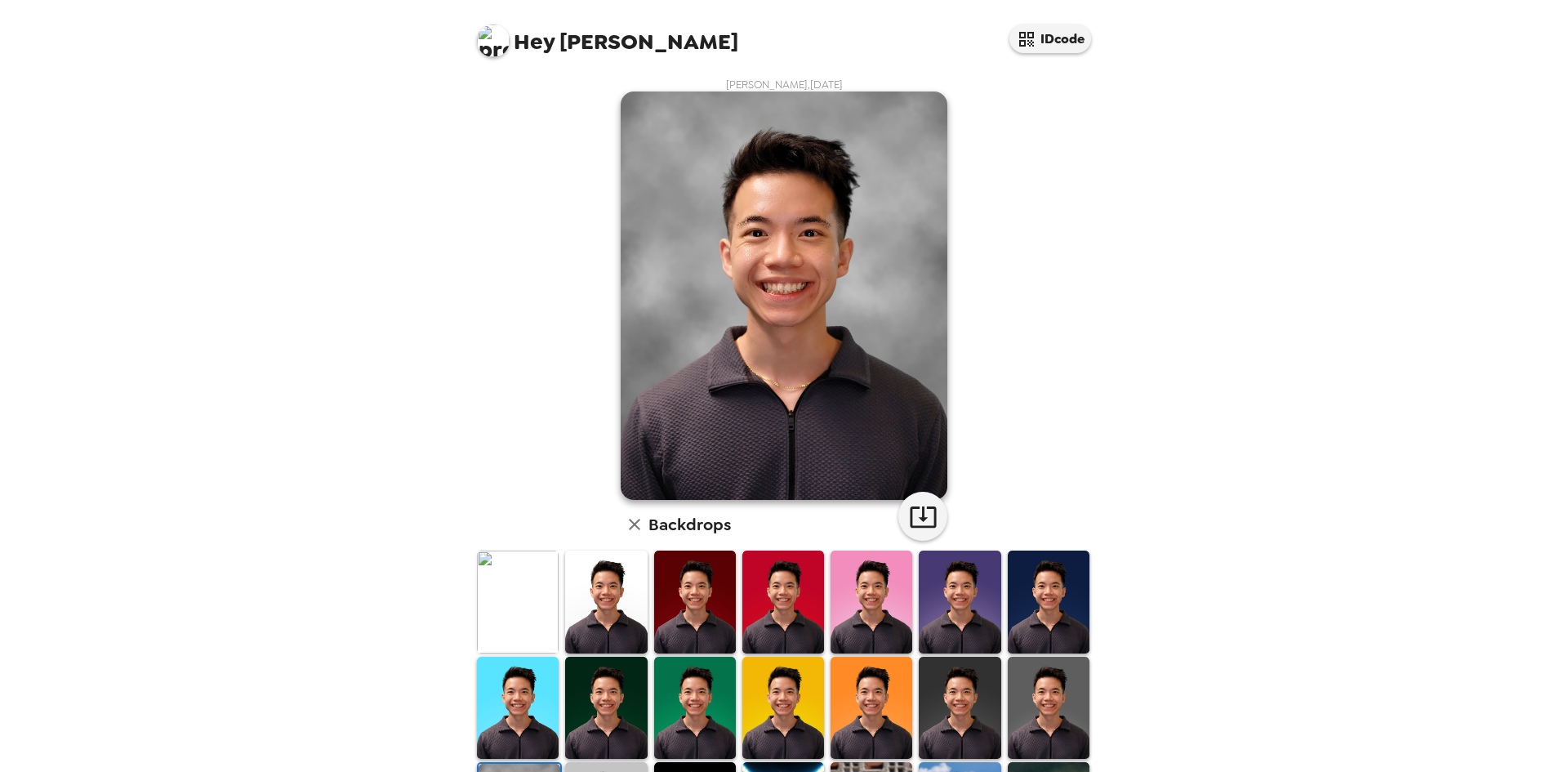
click at [1026, 689] on img at bounding box center [1048, 708] width 81 height 102
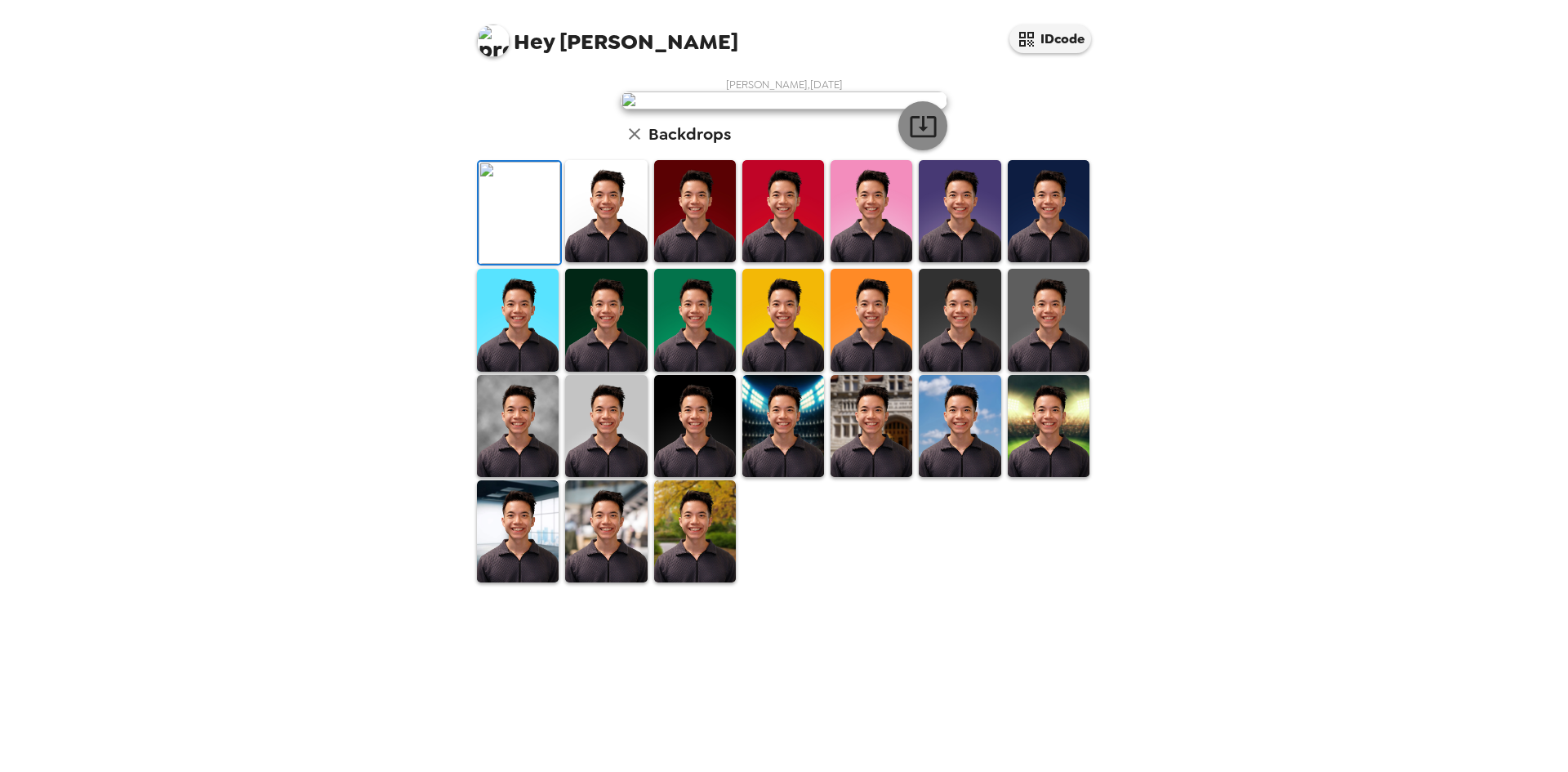
click at [915, 140] on icon "button" at bounding box center [923, 126] width 29 height 29
